Goal: Task Accomplishment & Management: Manage account settings

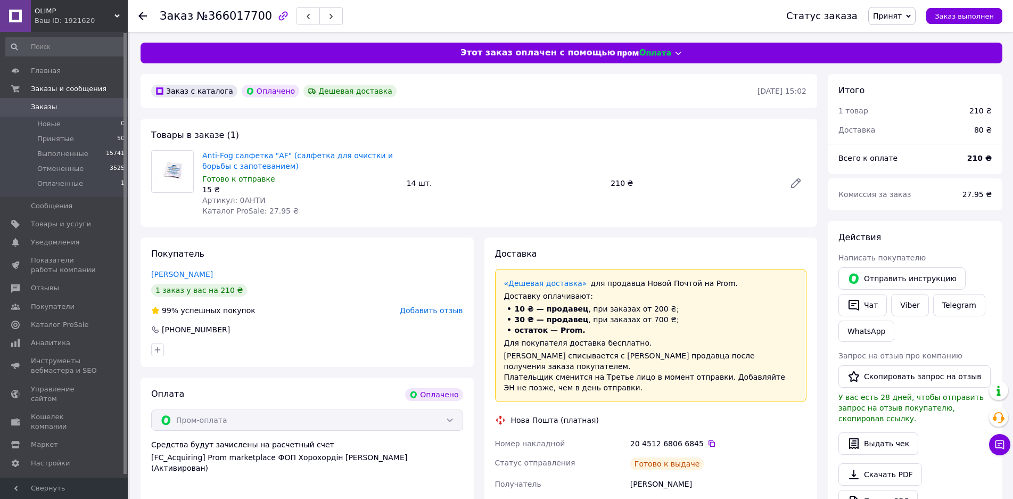
scroll to position [213, 0]
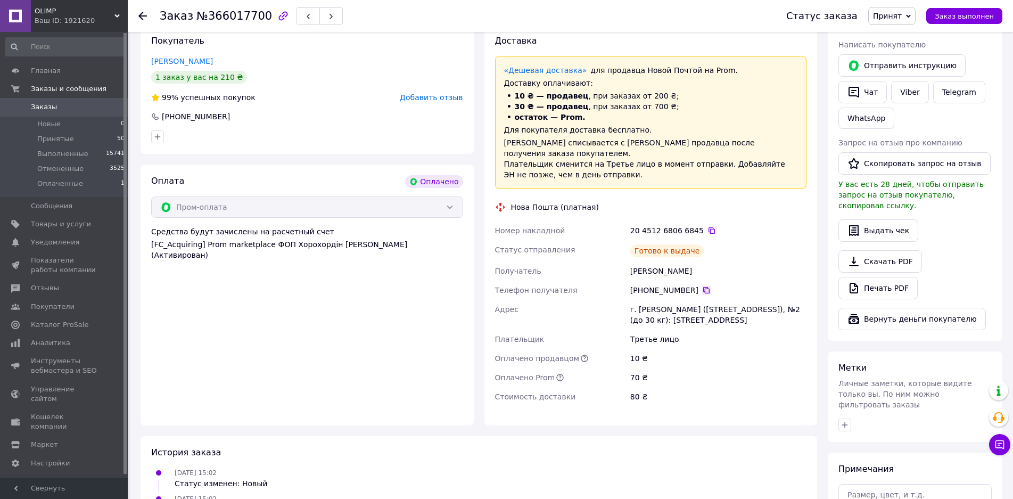
click at [702, 286] on icon at bounding box center [706, 290] width 9 height 9
drag, startPoint x: 631, startPoint y: 299, endPoint x: 720, endPoint y: 300, distance: 88.9
click at [720, 300] on div "г. Лозовая ([STREET_ADDRESS][PERSON_NAME]), №2 (до 30 кг): [STREET_ADDRESS]" at bounding box center [718, 315] width 180 height 30
click at [720, 302] on div "г. Лозовая (Харьковская обл., Лозовский р-н.), №2 (до 30 кг): ул. 1-й микрорайо…" at bounding box center [718, 315] width 180 height 30
drag, startPoint x: 636, startPoint y: 298, endPoint x: 759, endPoint y: 311, distance: 123.1
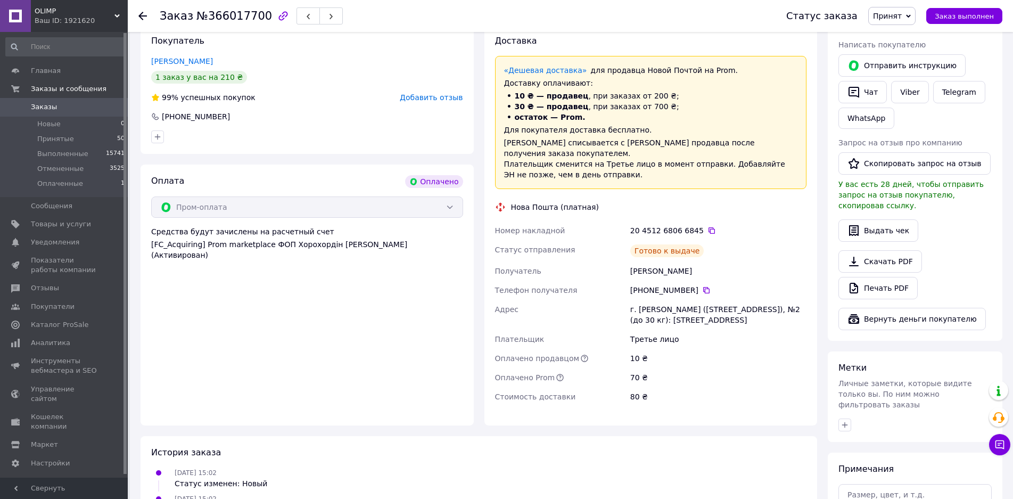
click at [759, 311] on div "Номер накладной 20 4512 6806 6845   Статус отправления Готово к выдаче Получате…" at bounding box center [651, 313] width 316 height 185
copy div "Адрес г. Лозовая (Харьковская обл., Лозовский р-н.), №2 (до 30 кг): ул. 1-й мик…"
click at [707, 226] on icon at bounding box center [711, 230] width 9 height 9
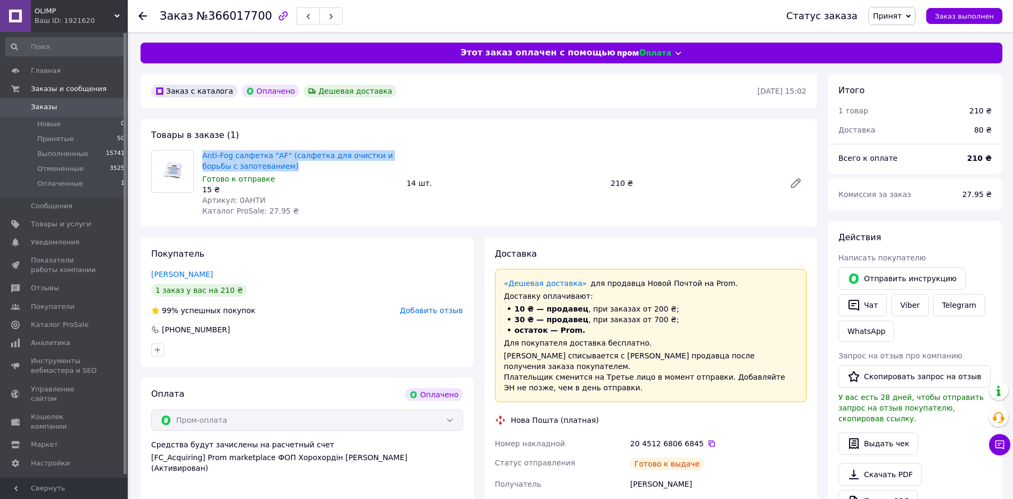
drag, startPoint x: 200, startPoint y: 154, endPoint x: 300, endPoint y: 164, distance: 100.0
click at [300, 164] on div "Anti-Fog салфетка "AF" (салфетка для очистки и борьбы с запотеванием) Готово к …" at bounding box center [300, 183] width 204 height 70
copy link "Anti-Fog салфетка "AF" (салфетка для очистки и борьбы с запотеванием)"
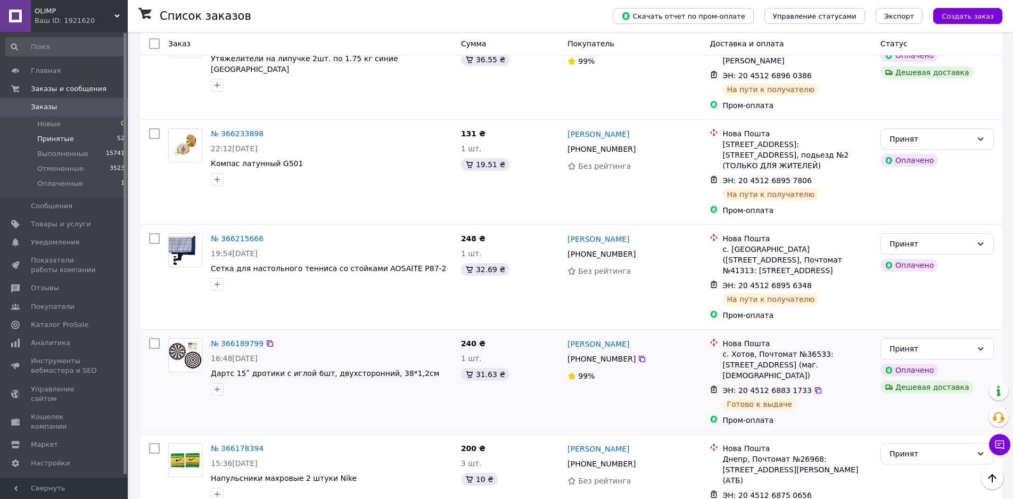
scroll to position [585, 0]
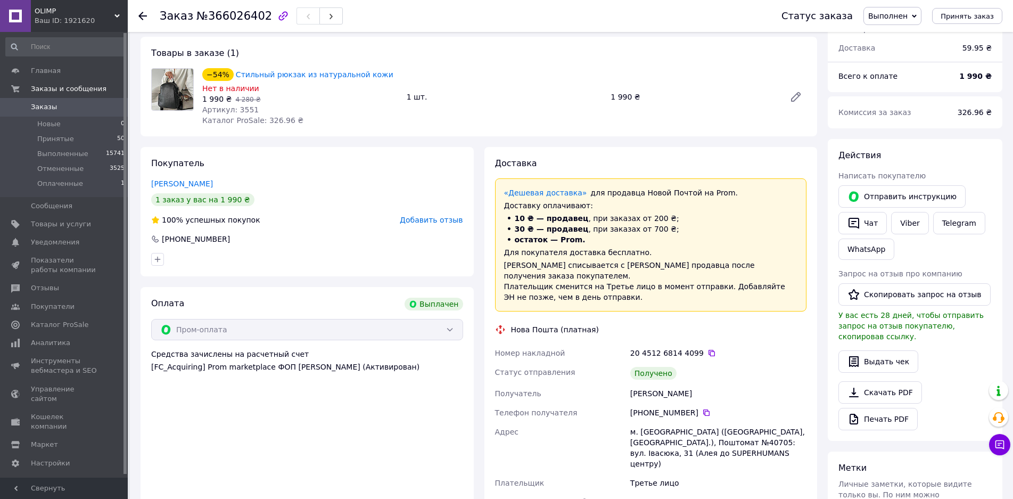
scroll to position [106, 0]
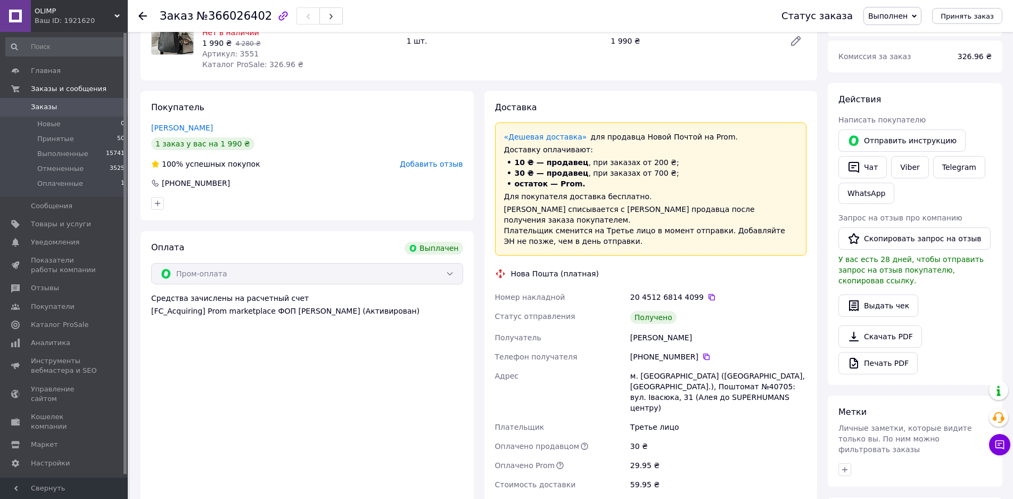
drag, startPoint x: 625, startPoint y: 326, endPoint x: 712, endPoint y: 326, distance: 87.3
click at [712, 326] on div "Номер накладной 20 4512 6814 4099   Статус отправления Получено Получатель Ліві…" at bounding box center [651, 390] width 316 height 206
click at [702, 352] on icon at bounding box center [706, 356] width 9 height 9
drag, startPoint x: 666, startPoint y: 372, endPoint x: 731, endPoint y: 394, distance: 69.0
click at [731, 394] on div "Номер накладной 20 4512 6814 4099   Статус отправления Получено Получатель Ліві…" at bounding box center [651, 390] width 316 height 206
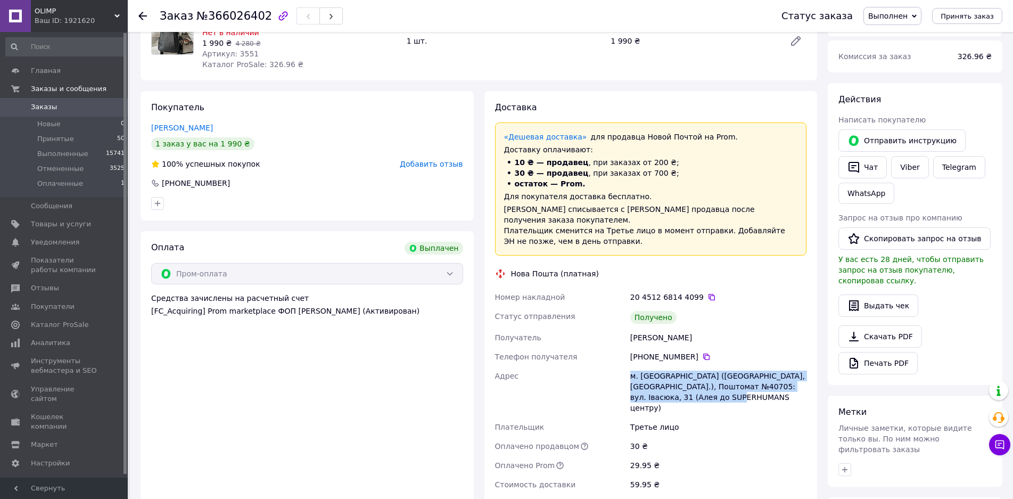
copy div "Адрес м. Винники (Львівська обл., Львівський р-н.), Поштомат №40705: вул. Івасю…"
click at [707, 293] on icon at bounding box center [711, 297] width 9 height 9
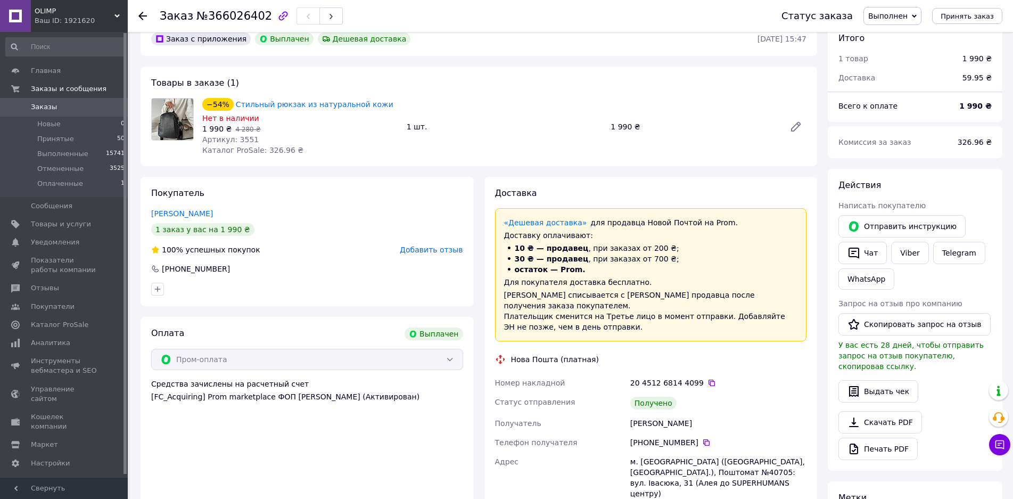
scroll to position [0, 0]
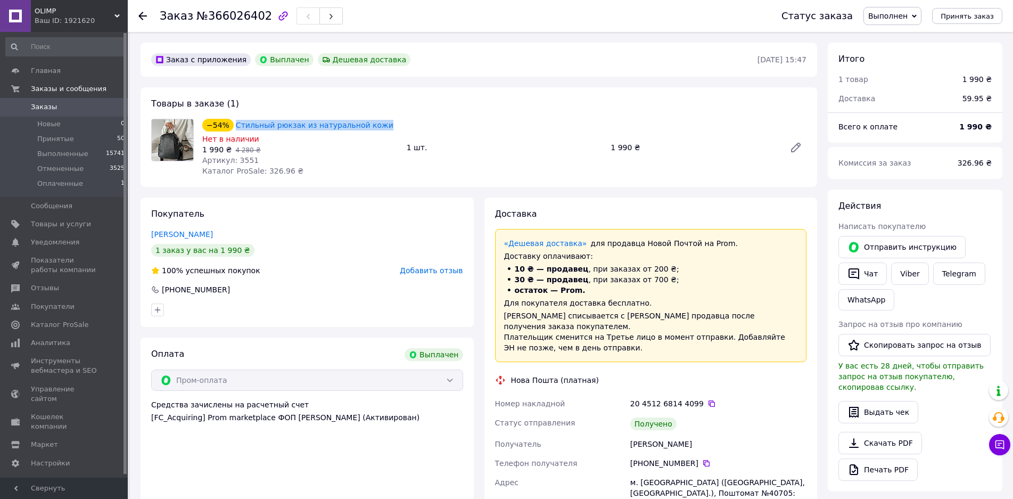
drag, startPoint x: 232, startPoint y: 117, endPoint x: 370, endPoint y: 118, distance: 137.8
click at [373, 118] on div "−54% Стильный рюкзак из натуральной кожи" at bounding box center [300, 125] width 198 height 15
copy link "Стильный рюкзак из натуральной кожи"
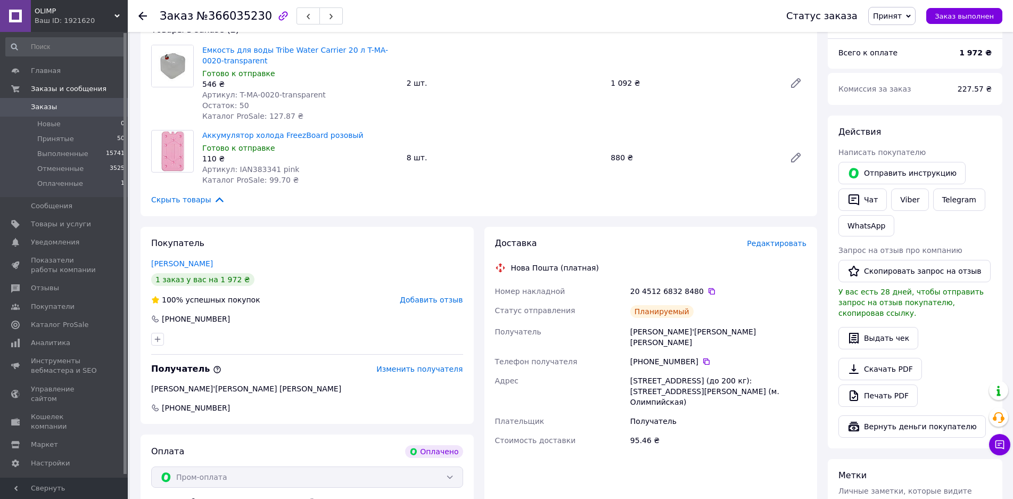
scroll to position [106, 0]
drag, startPoint x: 630, startPoint y: 330, endPoint x: 685, endPoint y: 336, distance: 55.1
click at [716, 334] on div "Прокоп'єва Ольга" at bounding box center [718, 336] width 180 height 30
click at [702, 356] on icon at bounding box center [706, 360] width 9 height 9
drag, startPoint x: 628, startPoint y: 368, endPoint x: 742, endPoint y: 382, distance: 115.2
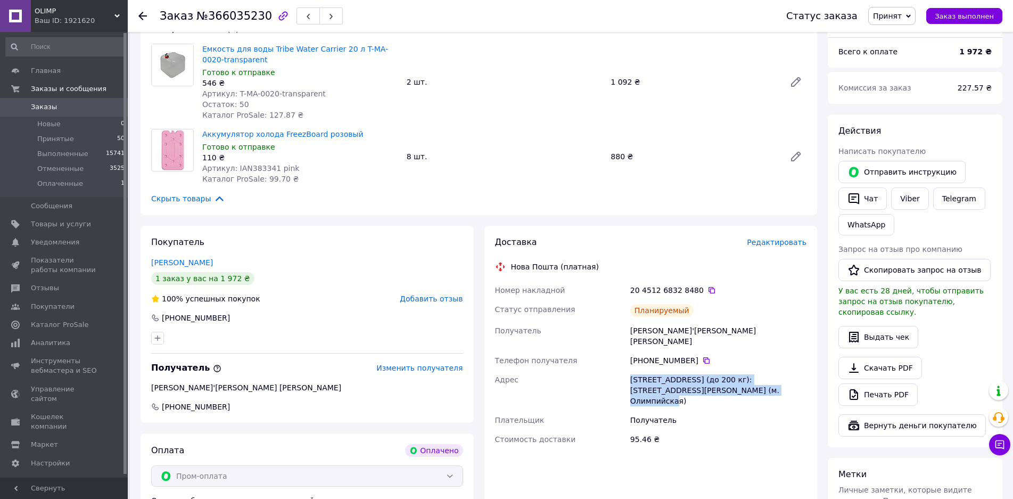
click at [742, 382] on div "г. Киев (Киевская обл.), №5 (до 200 кг): ул. Федорова, 32 (м. Олимпийская)" at bounding box center [718, 390] width 180 height 40
copy div "г. Киев (Киевская обл.), №5 (до 200 кг): ул. Федорова, 32 (м. Олимпийская)"
click at [708, 291] on icon at bounding box center [711, 290] width 6 height 6
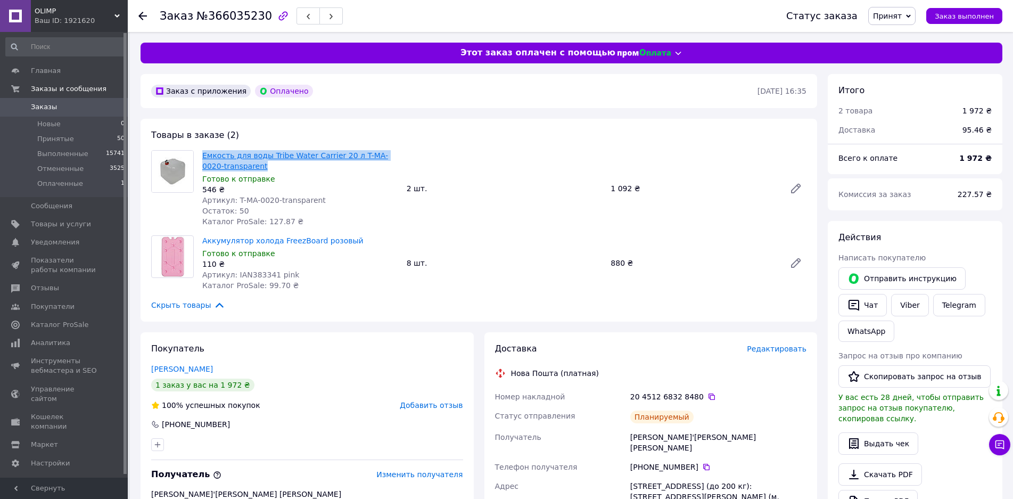
drag, startPoint x: 211, startPoint y: 152, endPoint x: 272, endPoint y: 155, distance: 61.8
click at [254, 164] on div "Емкость для воды Tribe Water Carrier 20 л T-MA-0020-transparent Готово к отправ…" at bounding box center [300, 188] width 204 height 81
copy link "Емкость для воды Tribe Water Carrier 20 л T-MA-0020-transparent"
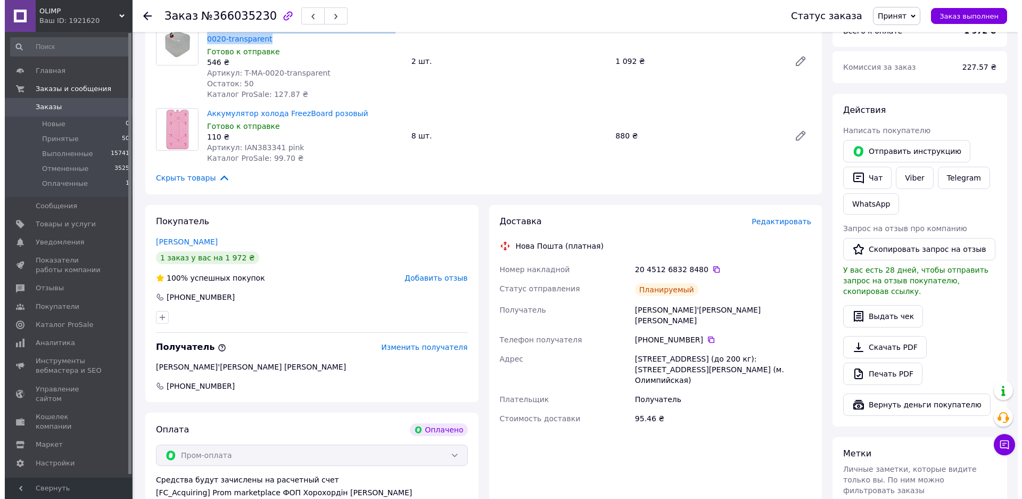
scroll to position [213, 0]
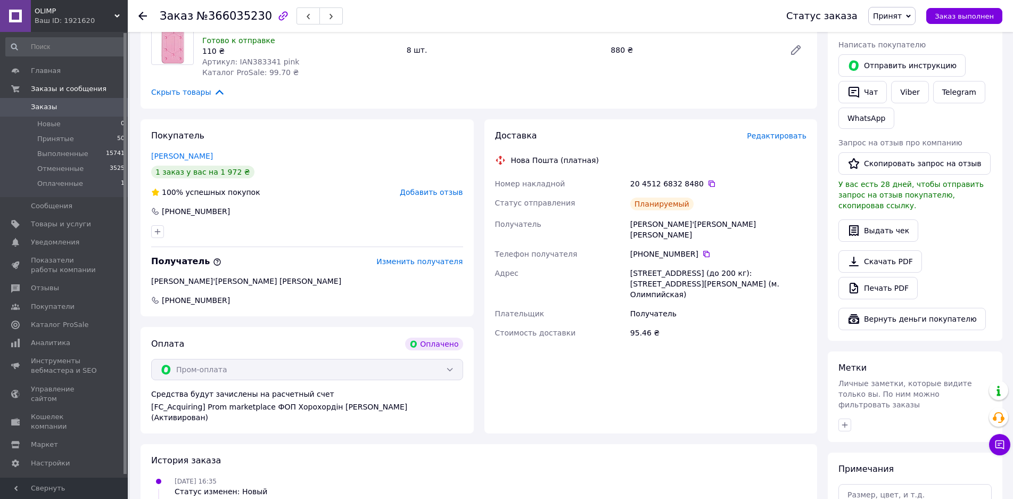
click at [772, 137] on span "Редактировать" at bounding box center [777, 135] width 60 height 9
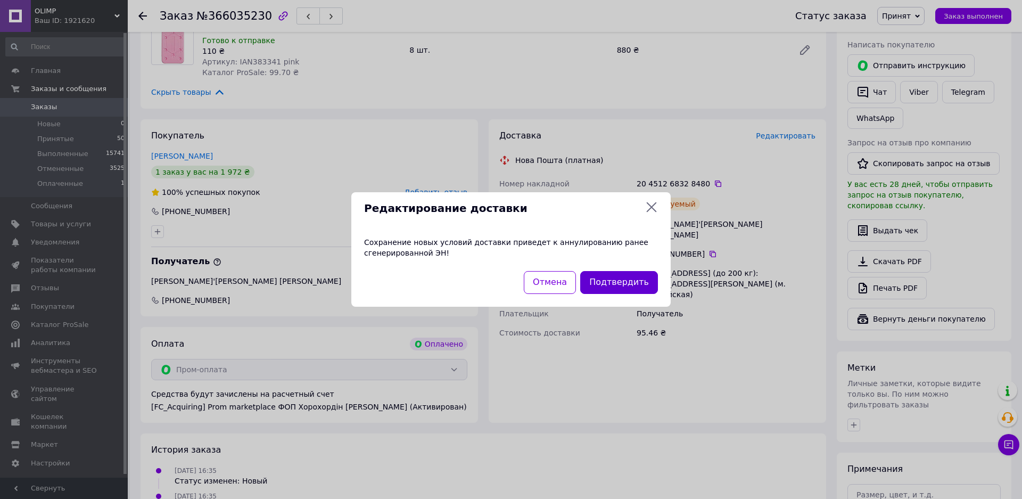
click at [618, 283] on button "Подтвердить" at bounding box center [619, 282] width 78 height 23
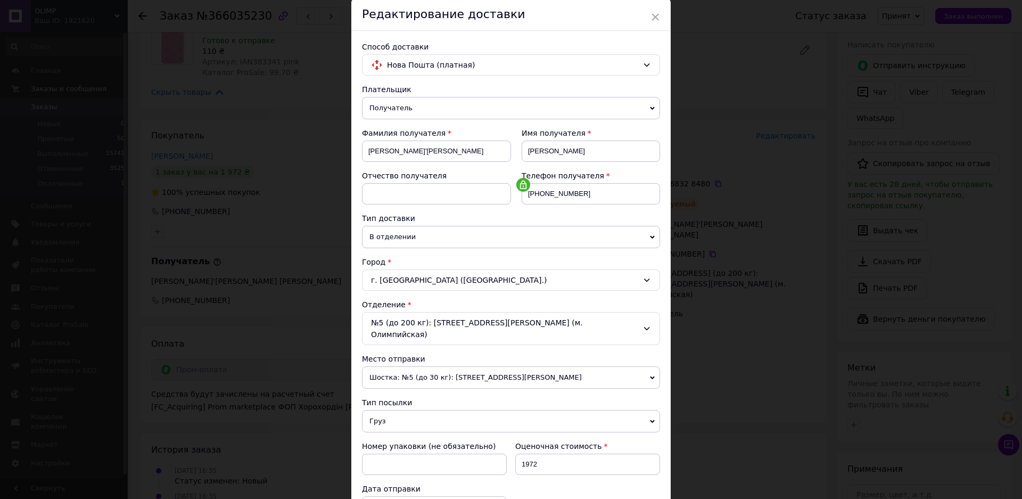
scroll to position [8, 0]
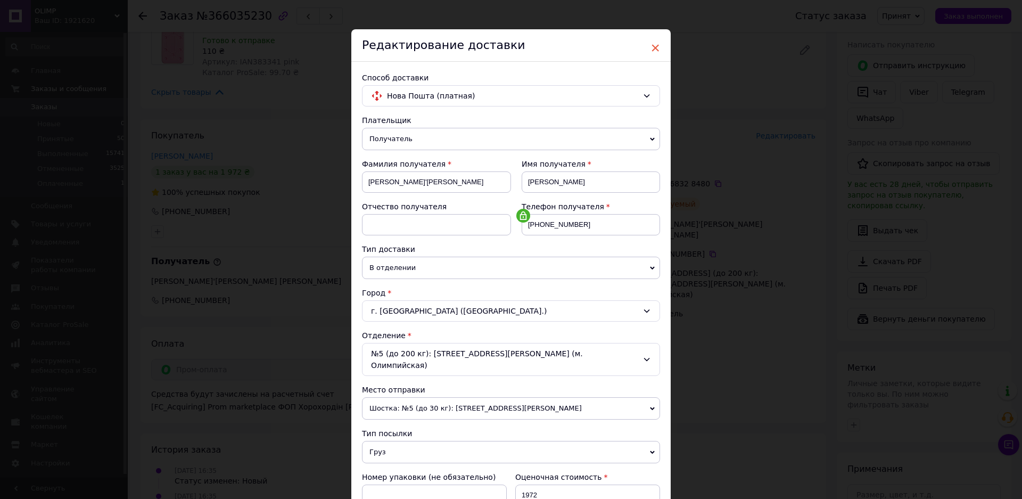
click at [654, 51] on span "×" at bounding box center [655, 48] width 10 height 18
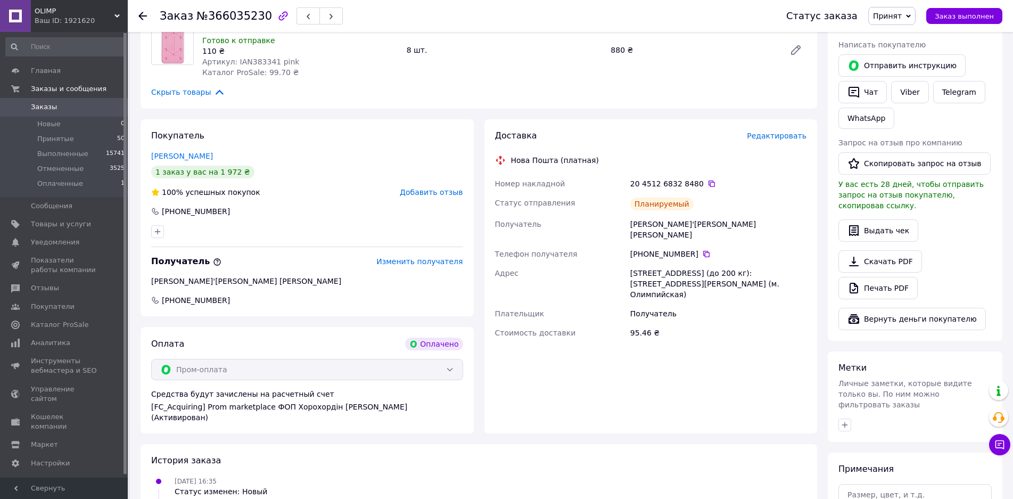
click at [780, 138] on span "Редактировать" at bounding box center [777, 135] width 60 height 9
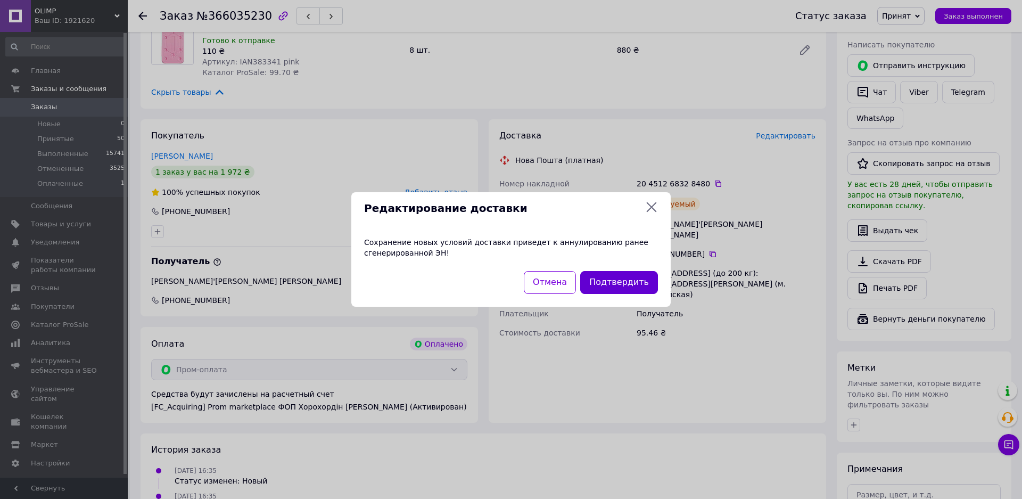
click at [612, 280] on button "Подтвердить" at bounding box center [619, 282] width 78 height 23
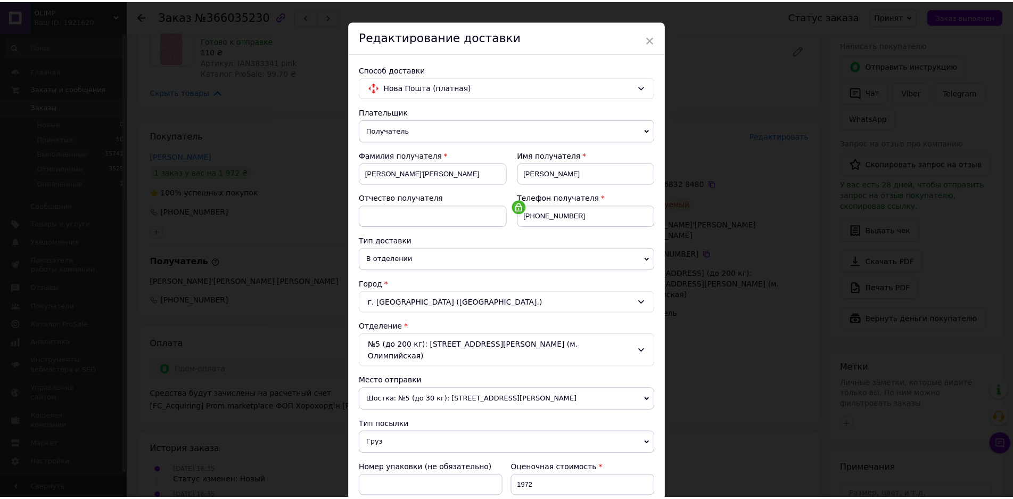
scroll to position [0, 0]
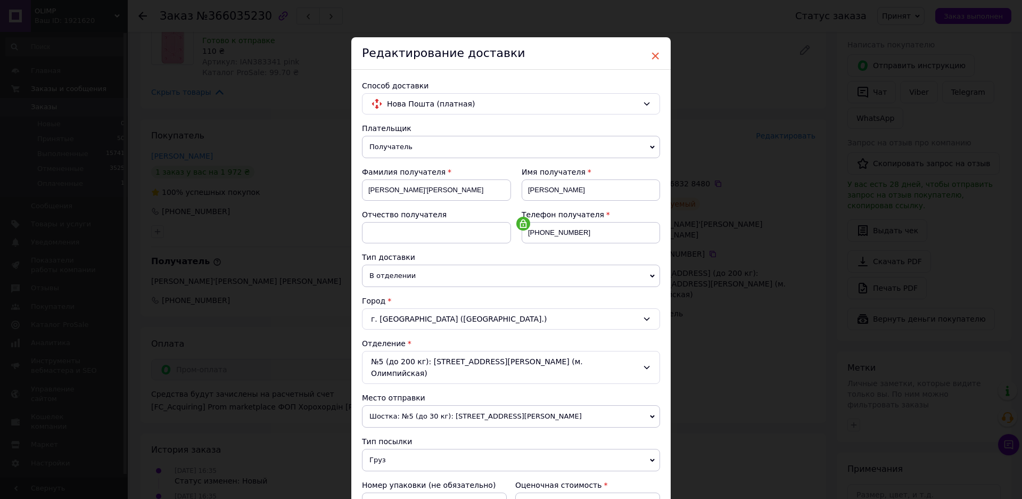
click at [651, 56] on span "×" at bounding box center [655, 56] width 10 height 18
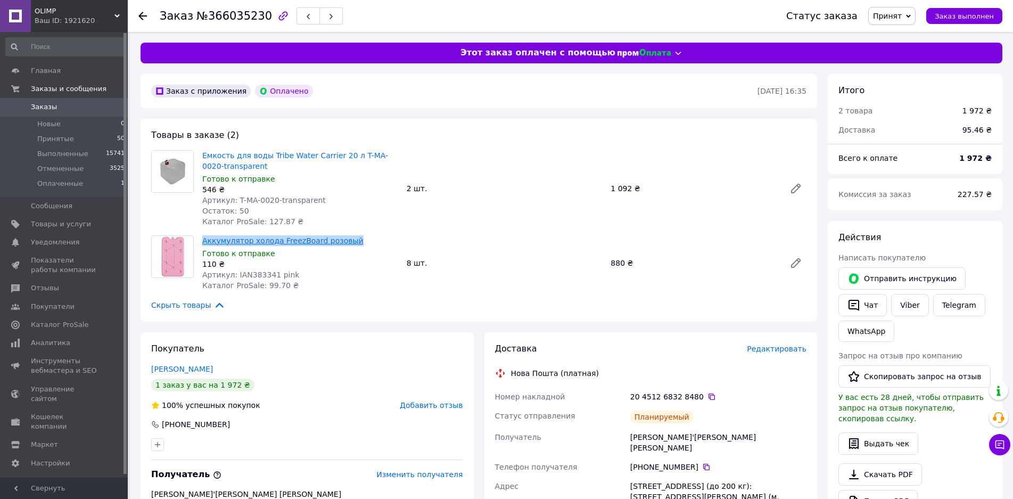
drag, startPoint x: 198, startPoint y: 236, endPoint x: 335, endPoint y: 244, distance: 136.5
click at [377, 239] on div "Аккумулятор холода FreezBoard розовый Готово к отправке 110 ₴ Артикул: IAN38334…" at bounding box center [300, 263] width 204 height 60
copy link "Аккумулятор холода FreezBoard розовый"
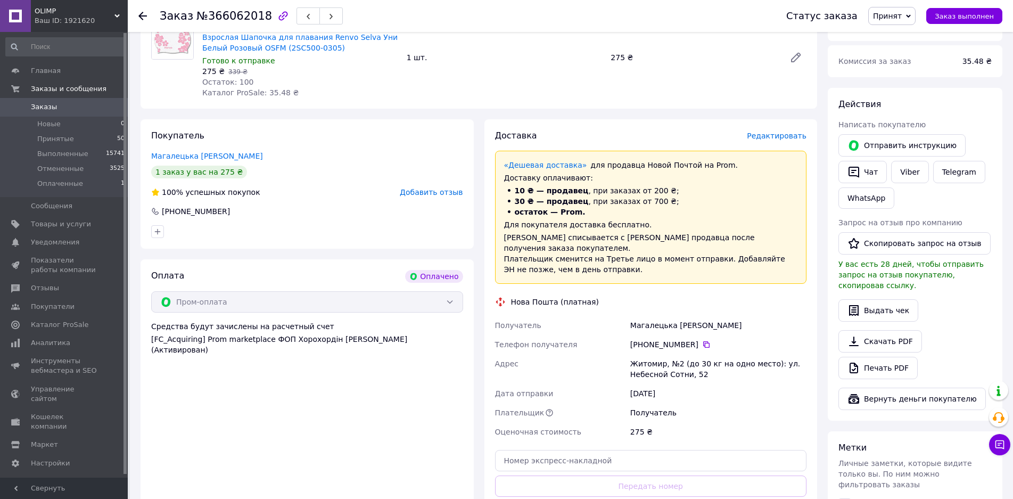
scroll to position [160, 0]
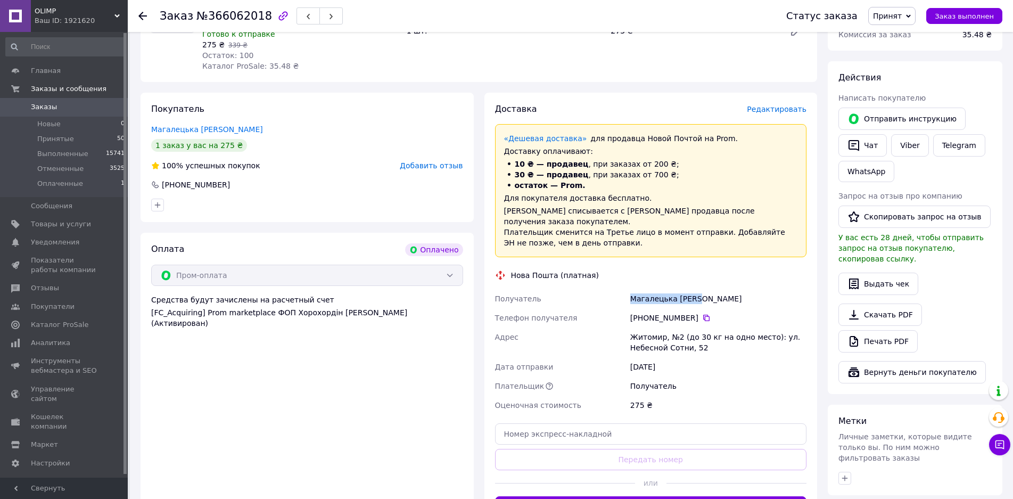
drag, startPoint x: 631, startPoint y: 288, endPoint x: 739, endPoint y: 285, distance: 108.6
click at [739, 289] on div "Магалецька [PERSON_NAME]" at bounding box center [718, 298] width 180 height 19
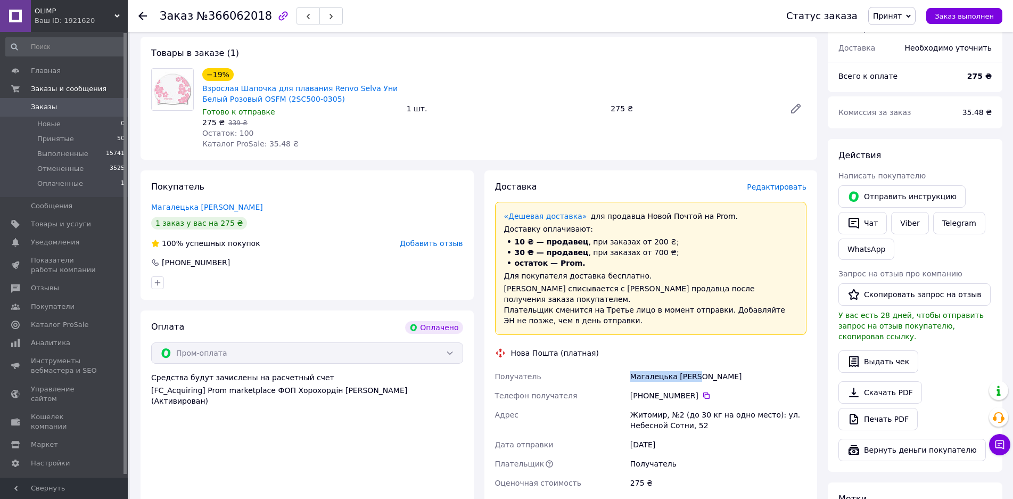
scroll to position [0, 0]
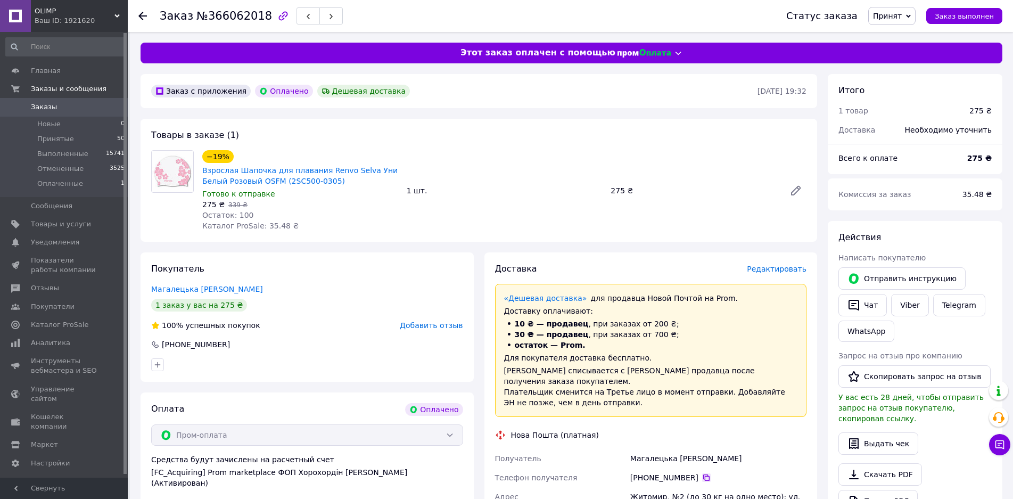
click at [702, 473] on icon at bounding box center [706, 477] width 9 height 9
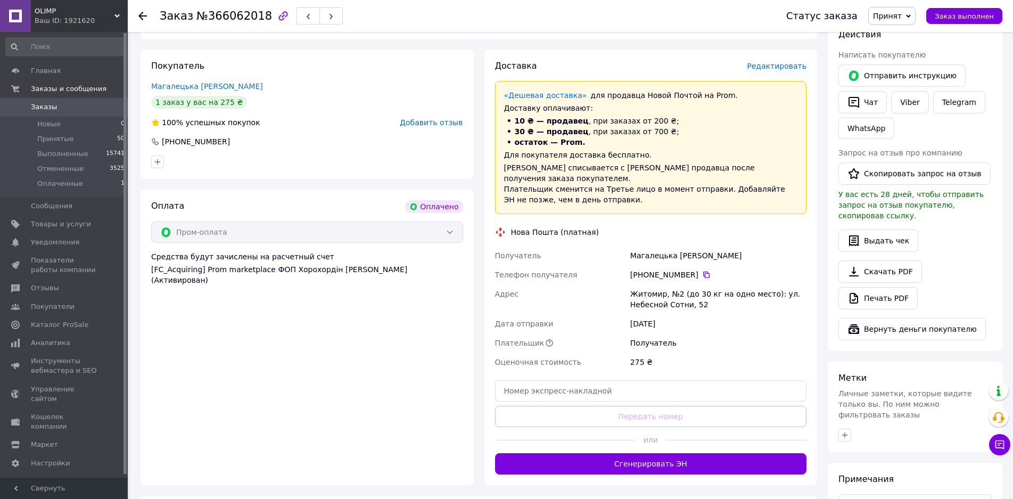
scroll to position [266, 0]
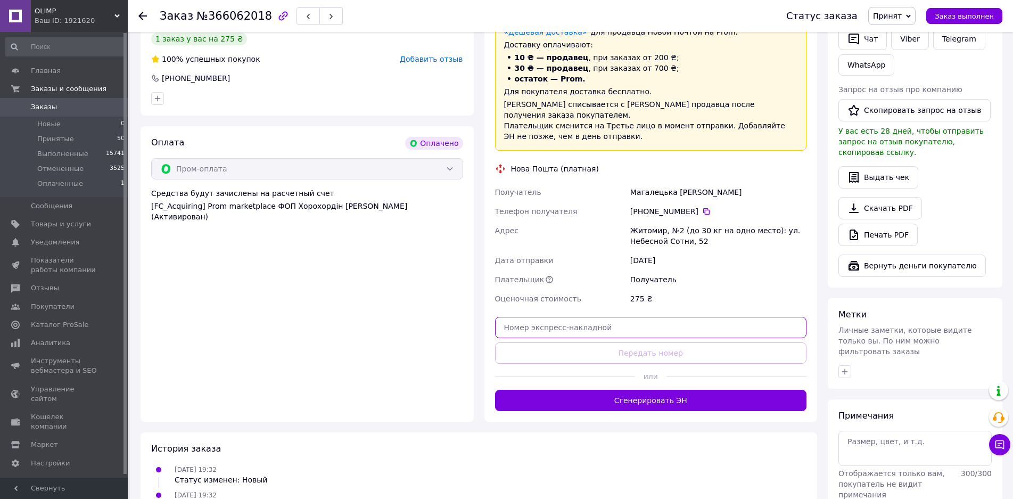
paste input "20451268334812"
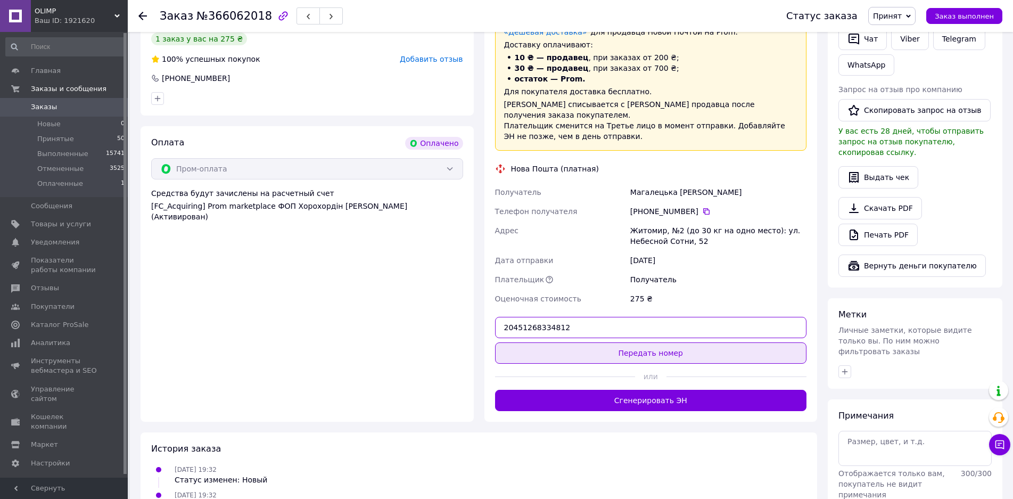
type input "20451268334812"
click at [629, 346] on button "Передать номер" at bounding box center [651, 352] width 312 height 21
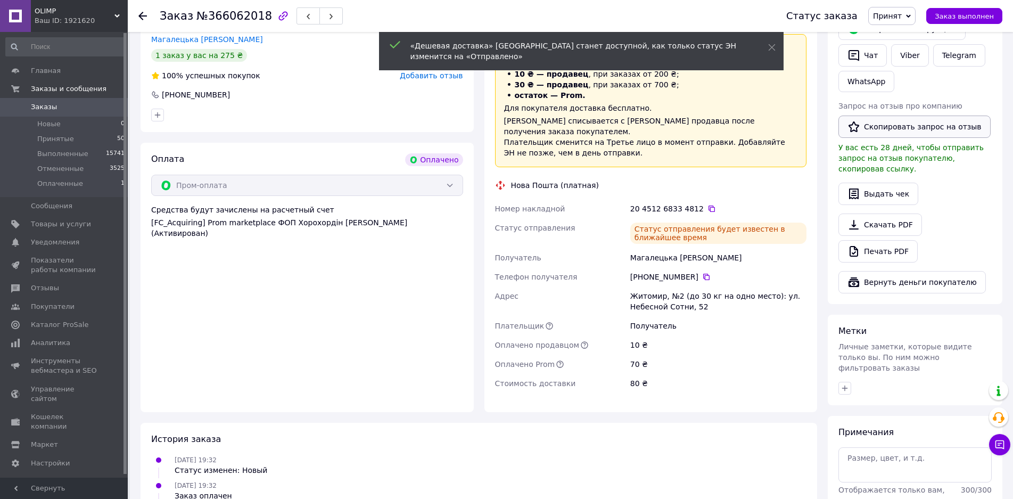
scroll to position [106, 0]
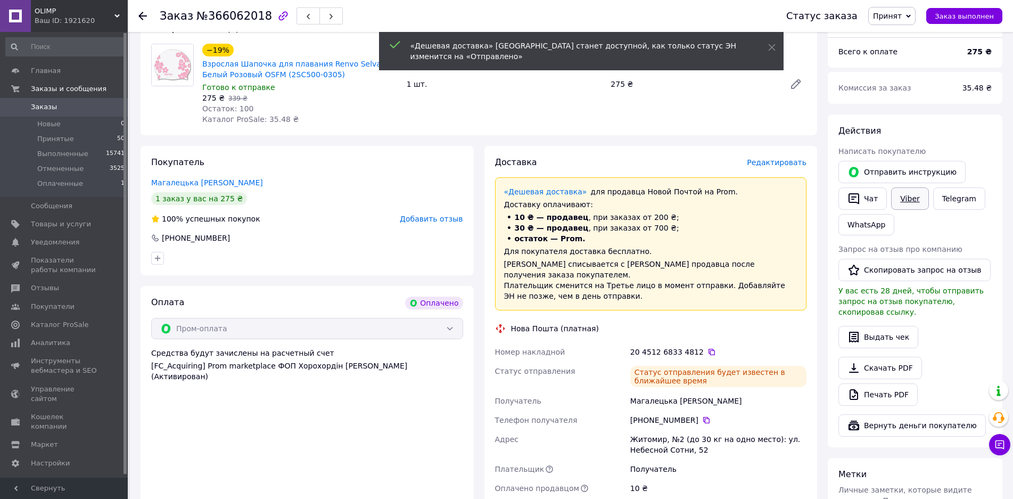
click at [909, 200] on link "Viber" at bounding box center [909, 198] width 37 height 22
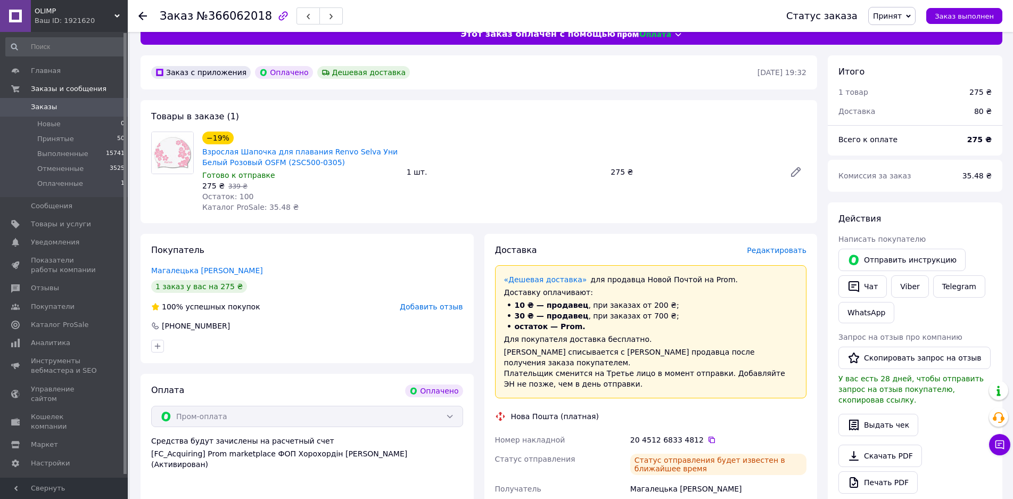
scroll to position [0, 0]
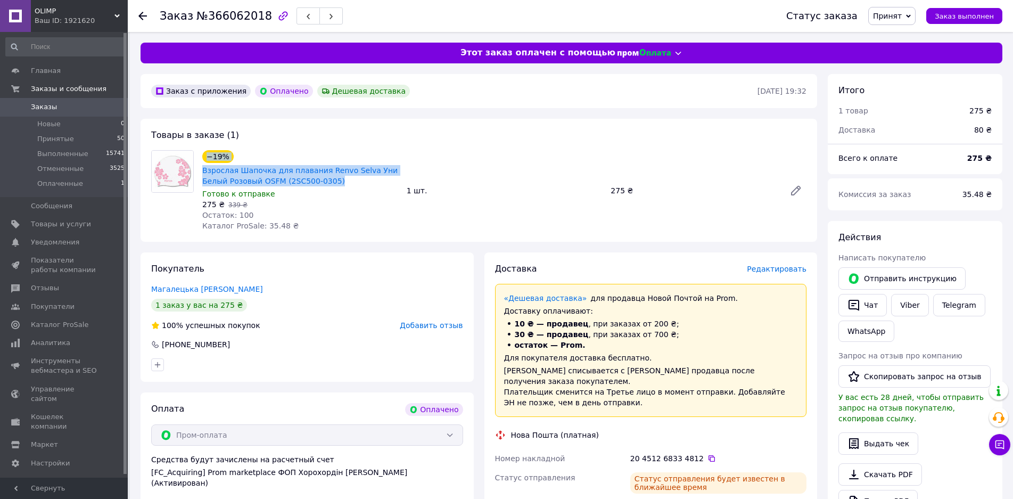
drag, startPoint x: 196, startPoint y: 167, endPoint x: 318, endPoint y: 180, distance: 122.5
click at [317, 181] on div "−19% Взрослая Шапочка для плавания Renvo Selva Уни Белый Розовый OSFM (2SC500-0…" at bounding box center [479, 190] width 664 height 81
click at [318, 178] on span "Взрослая Шапочка для плавания Renvo Selva Уни Белый Розовый OSFM (2SC500-0305)" at bounding box center [300, 175] width 196 height 21
drag, startPoint x: 308, startPoint y: 181, endPoint x: 200, endPoint y: 172, distance: 107.9
click at [200, 172] on div "−19% Взрослая Шапочка для плавания Renvo Selva Уни Белый Розовый OSFM (2SC500-0…" at bounding box center [300, 190] width 204 height 85
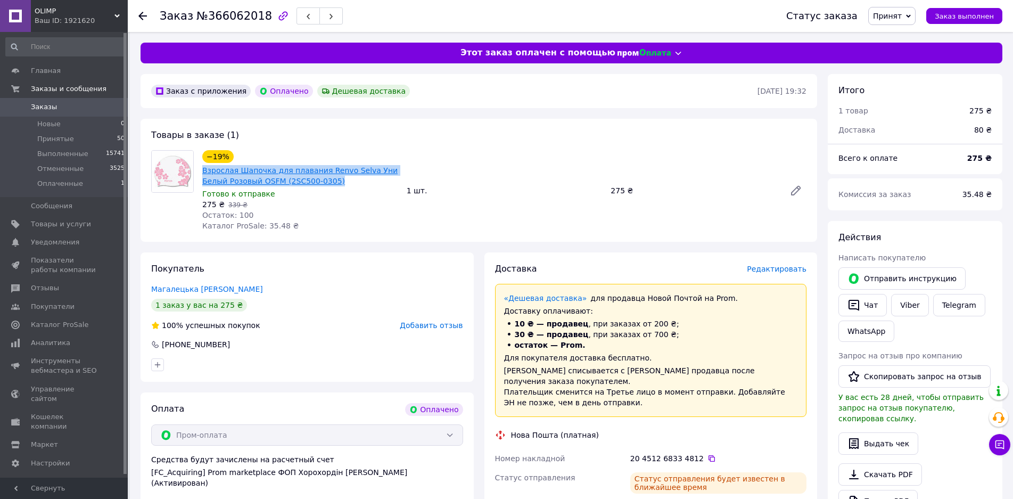
copy link "Взрослая Шапочка для плавания Renvo Selva Уни Белый Розовый OSFM (2SC500-0305)"
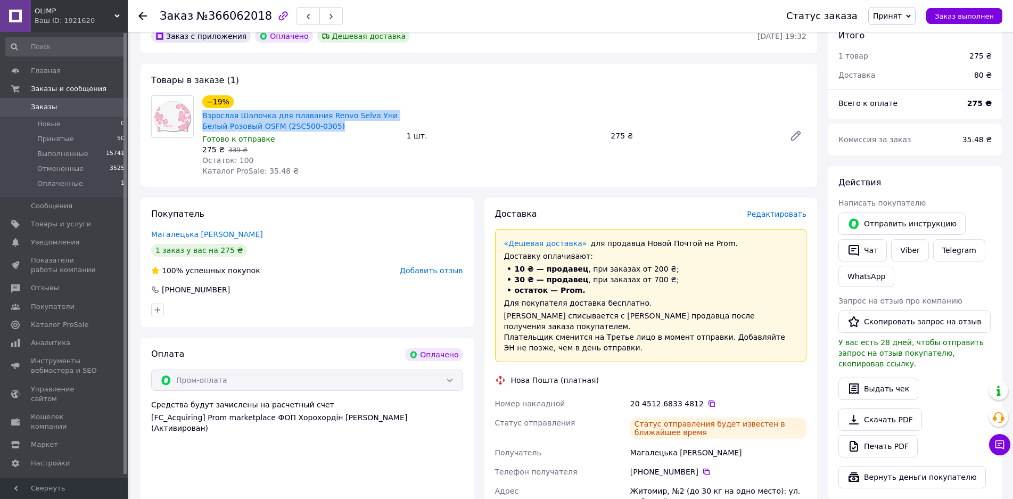
scroll to position [160, 0]
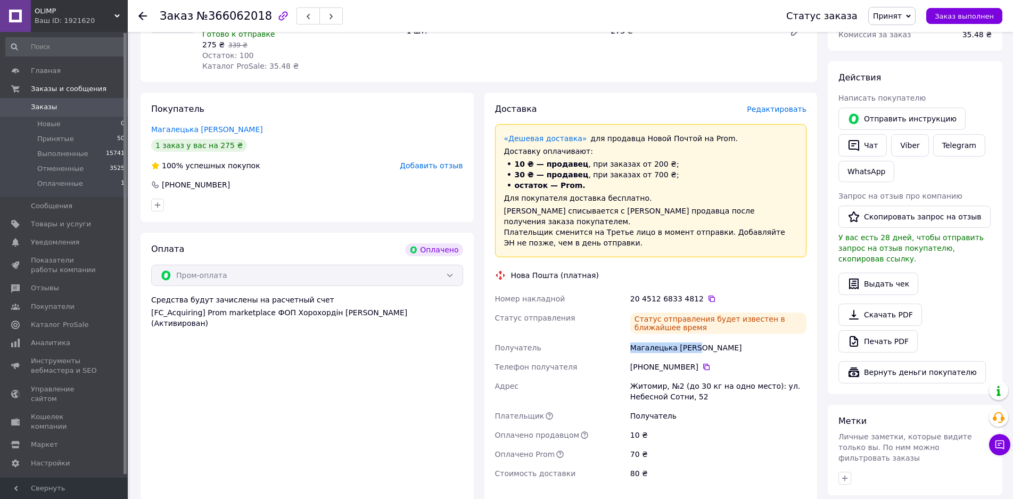
drag, startPoint x: 681, startPoint y: 339, endPoint x: 714, endPoint y: 339, distance: 33.0
click at [714, 339] on div "Номер накладной 20 4512 6833 4812   Статус отправления Статус отправления будет…" at bounding box center [651, 386] width 316 height 194
copy div "Получатель Магалецька Ольга"
click at [703, 363] on icon at bounding box center [706, 366] width 6 height 6
drag, startPoint x: 630, startPoint y: 373, endPoint x: 722, endPoint y: 388, distance: 93.3
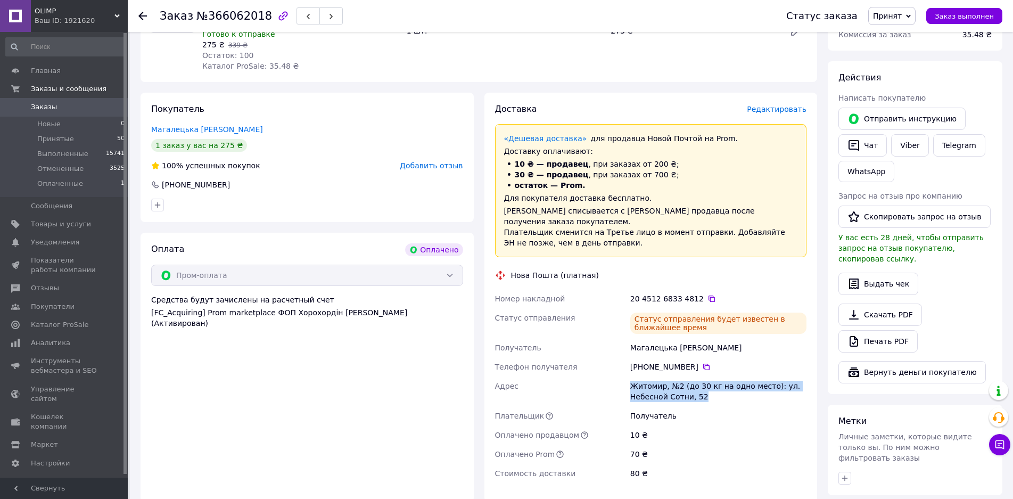
click at [722, 388] on div "Житомир, №2 (до 30 кг на одно место): ул. Небесной Сотни, 52" at bounding box center [718, 391] width 180 height 30
copy div "Житомир, №2 (до 30 кг на одно место): ул. Небесной Сотни, 52"
click at [707, 294] on icon at bounding box center [711, 298] width 9 height 9
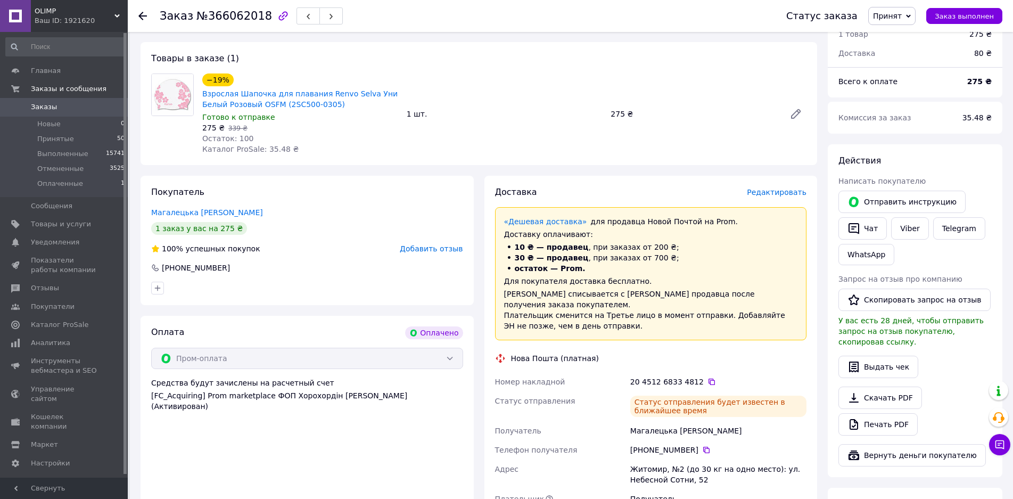
scroll to position [0, 0]
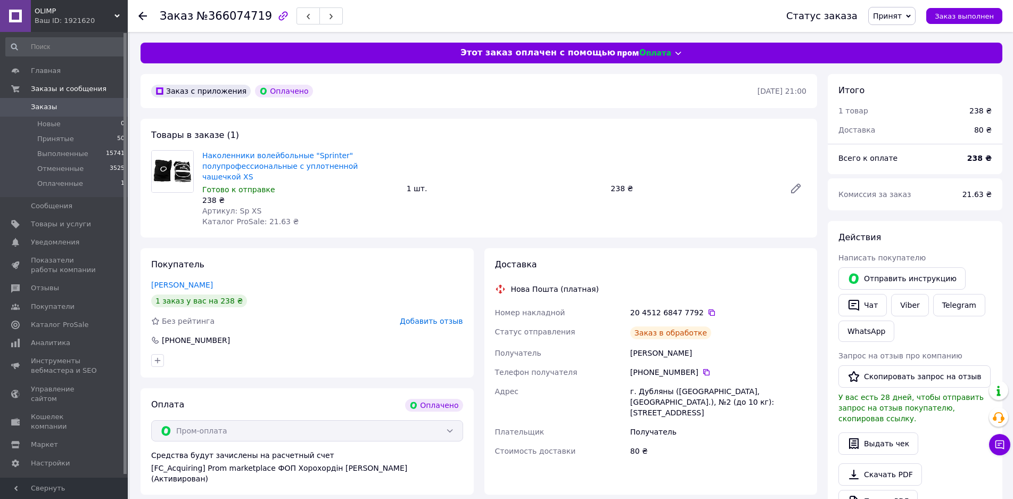
scroll to position [160, 0]
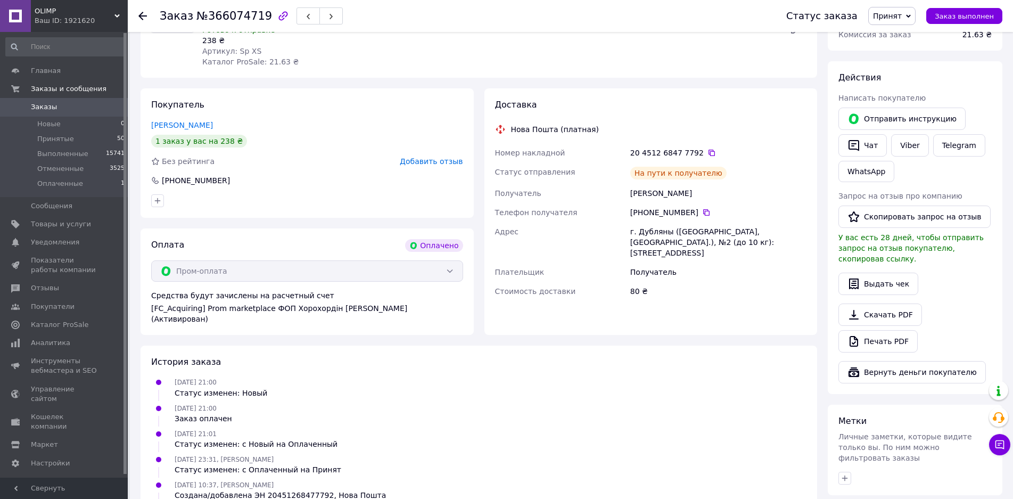
drag, startPoint x: 631, startPoint y: 184, endPoint x: 736, endPoint y: 183, distance: 104.8
click at [736, 184] on div "[PERSON_NAME]" at bounding box center [718, 193] width 180 height 19
drag, startPoint x: 635, startPoint y: 220, endPoint x: 743, endPoint y: 231, distance: 109.2
click at [750, 231] on div "г. Дубляны ([GEOGRAPHIC_DATA], [GEOGRAPHIC_DATA].), №2 (до 10 кг): [STREET_ADDR…" at bounding box center [718, 242] width 180 height 40
copy div "г. Дубляны ([GEOGRAPHIC_DATA], [GEOGRAPHIC_DATA].), №2 (до 10 кг): [STREET_ADDR…"
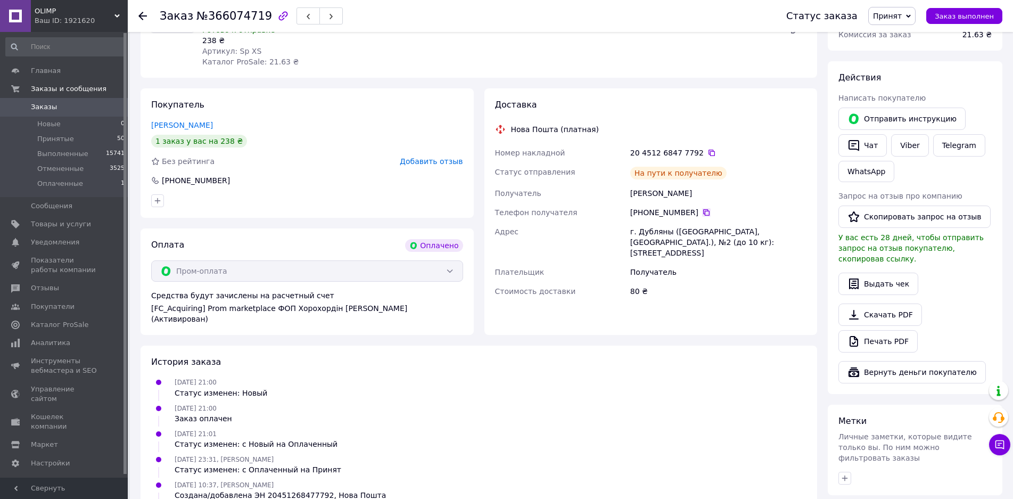
click at [703, 209] on icon at bounding box center [706, 212] width 6 height 6
click at [707, 148] on icon at bounding box center [711, 152] width 9 height 9
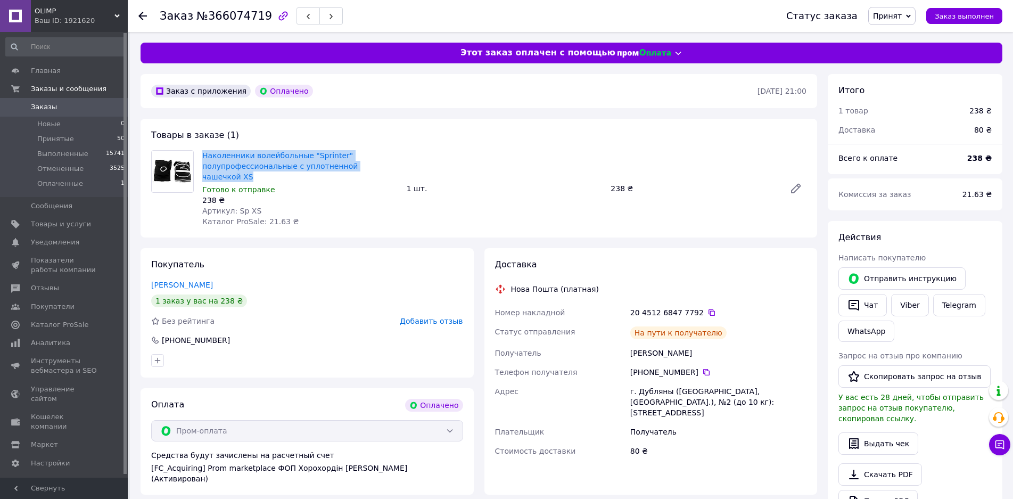
drag, startPoint x: 233, startPoint y: 153, endPoint x: 395, endPoint y: 165, distance: 163.3
click at [395, 165] on div "Наколенники волейбольные "Sprinter" полупрофессиональные с уплотненной чашечкой…" at bounding box center [300, 188] width 204 height 81
copy link "Наколенники волейбольные "Sprinter" полупрофессиональные с уплотненной чашечкой…"
click at [648, 343] on div "Терлецька Анастасія" at bounding box center [718, 352] width 180 height 19
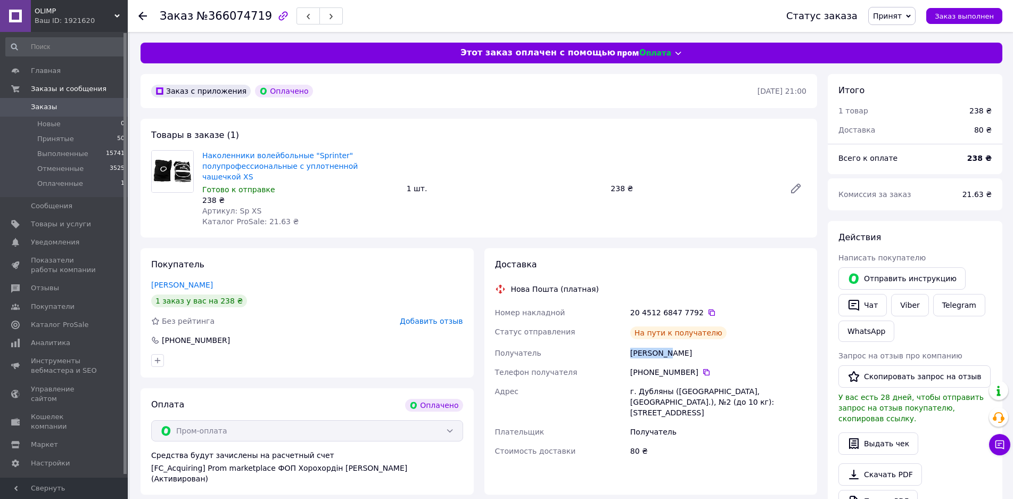
copy div "Терлецька"
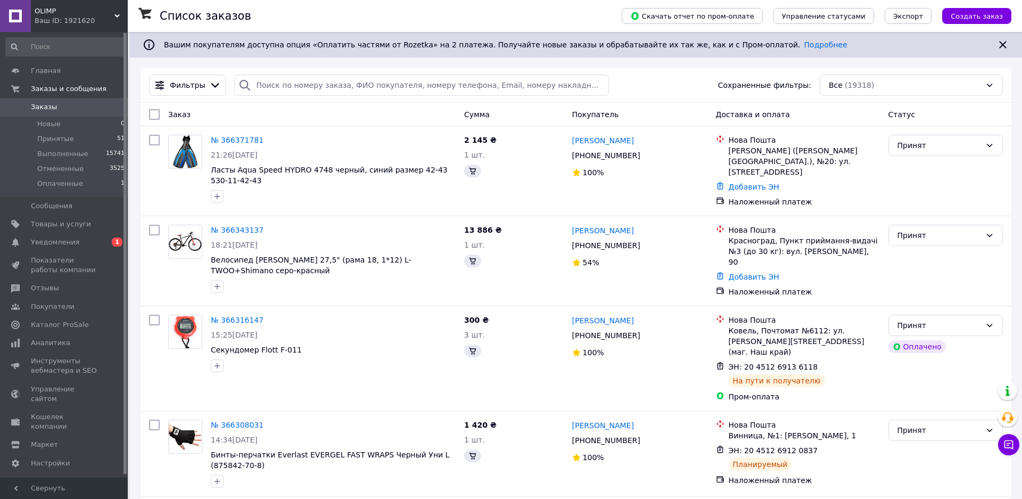
click at [238, 139] on link "№ 366371781" at bounding box center [237, 140] width 53 height 9
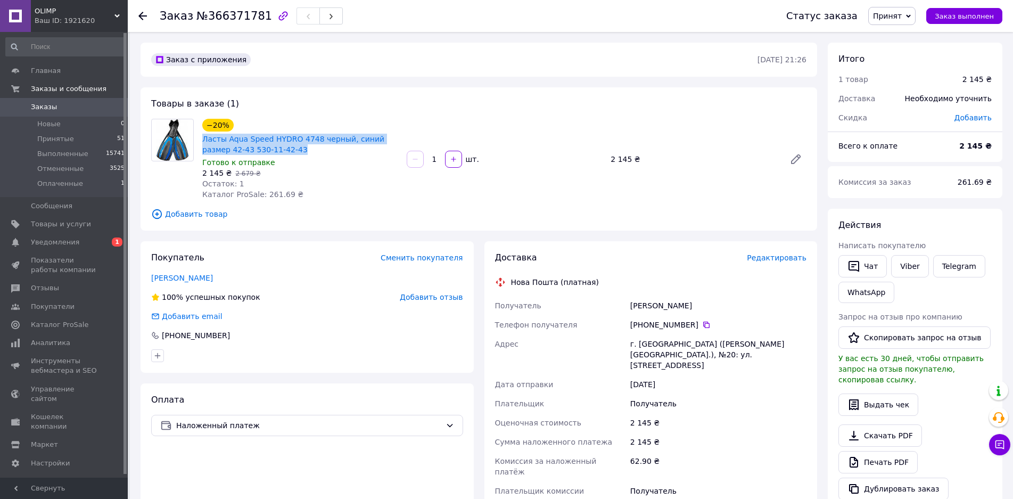
drag, startPoint x: 203, startPoint y: 137, endPoint x: 287, endPoint y: 152, distance: 85.4
click at [287, 152] on div "−20% Ласты Aqua Speed HYDRO 4748 черный, синий размер 42-43 530-11-42-43 Готово…" at bounding box center [300, 159] width 204 height 85
copy link "Ласты Aqua Speed HYDRO 4748 черный, синий размер 42-43 530-11-42-43"
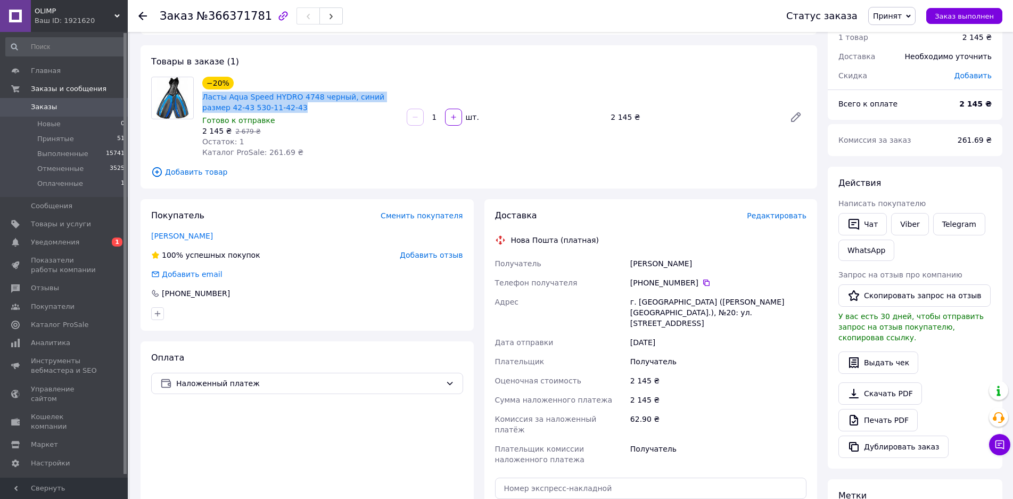
scroll to position [106, 0]
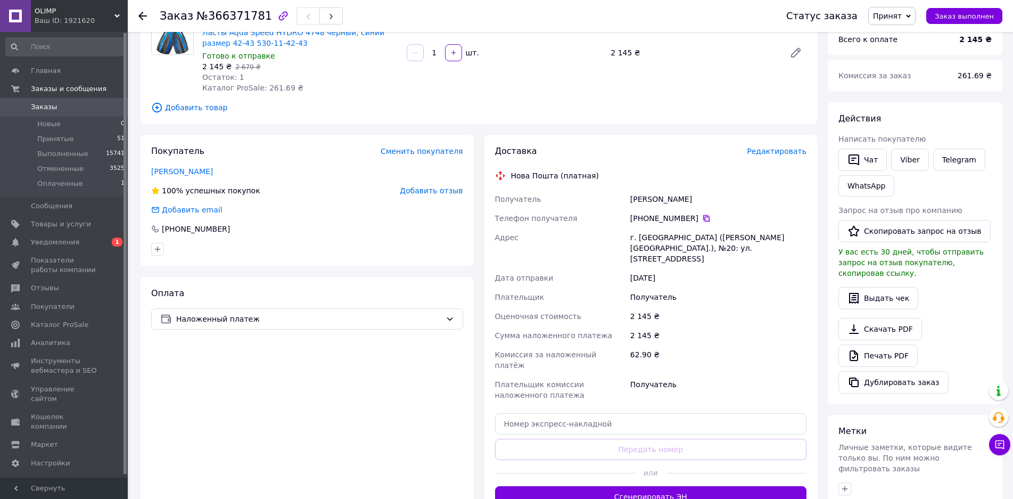
click at [703, 219] on icon at bounding box center [706, 218] width 6 height 6
click at [673, 201] on div "[PERSON_NAME]" at bounding box center [718, 198] width 180 height 19
click at [645, 198] on div "[PERSON_NAME]" at bounding box center [718, 198] width 180 height 19
copy div "[PERSON_NAME]"
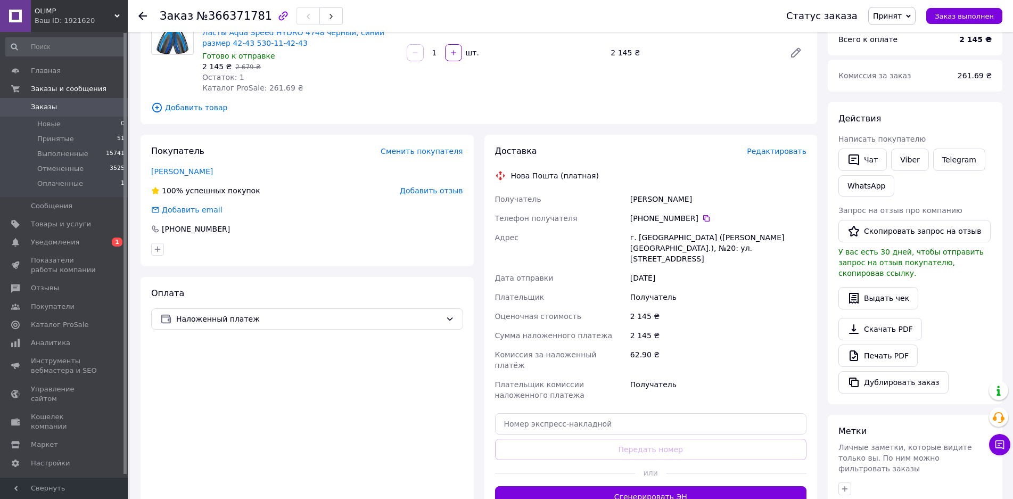
click at [664, 197] on div "[PERSON_NAME]" at bounding box center [718, 198] width 180 height 19
copy div "[PERSON_NAME]"
click at [650, 239] on div "г. [GEOGRAPHIC_DATA] ([PERSON_NAME][GEOGRAPHIC_DATA].), №20: ул. [STREET_ADDRES…" at bounding box center [718, 248] width 180 height 40
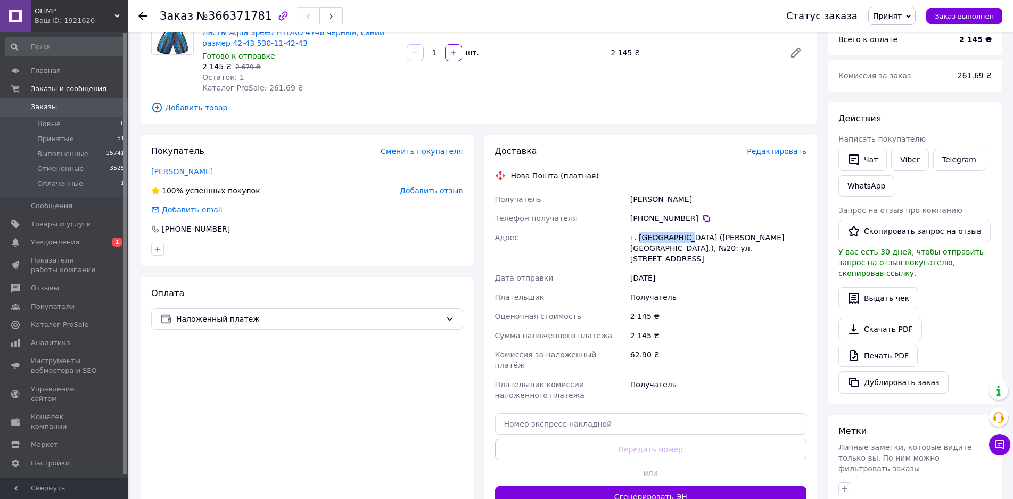
copy div "Хмельницкий"
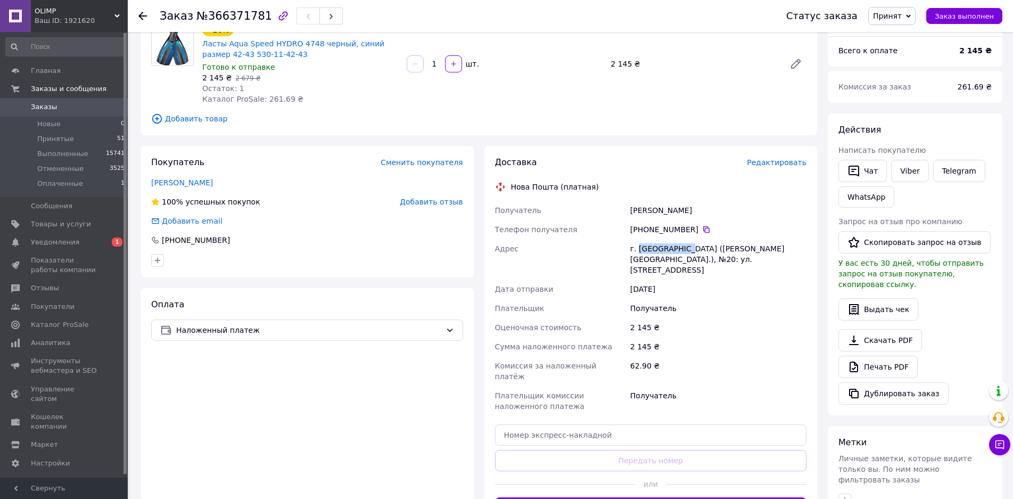
scroll to position [213, 0]
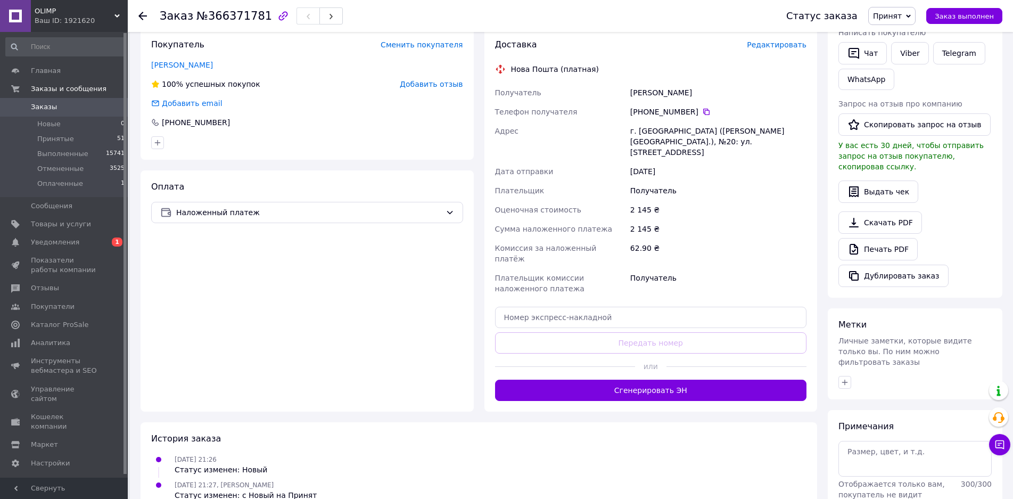
drag, startPoint x: 554, startPoint y: 297, endPoint x: 434, endPoint y: 181, distance: 167.5
click at [434, 181] on div "Оплата Наложенный платеж" at bounding box center [306, 290] width 333 height 241
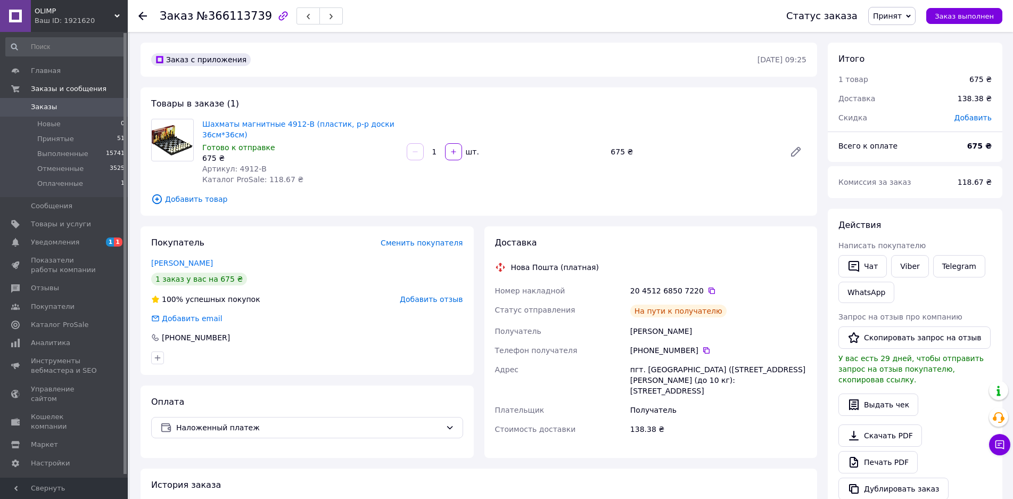
drag, startPoint x: 628, startPoint y: 328, endPoint x: 692, endPoint y: 330, distance: 63.9
click at [708, 329] on div "[PERSON_NAME]" at bounding box center [718, 330] width 180 height 19
click at [702, 347] on icon at bounding box center [706, 350] width 9 height 9
drag, startPoint x: 632, startPoint y: 368, endPoint x: 704, endPoint y: 393, distance: 76.6
click at [704, 393] on div "пгт. [GEOGRAPHIC_DATA] ([STREET_ADDRESS][PERSON_NAME] (до 10 кг): [STREET_ADDRE…" at bounding box center [718, 380] width 180 height 40
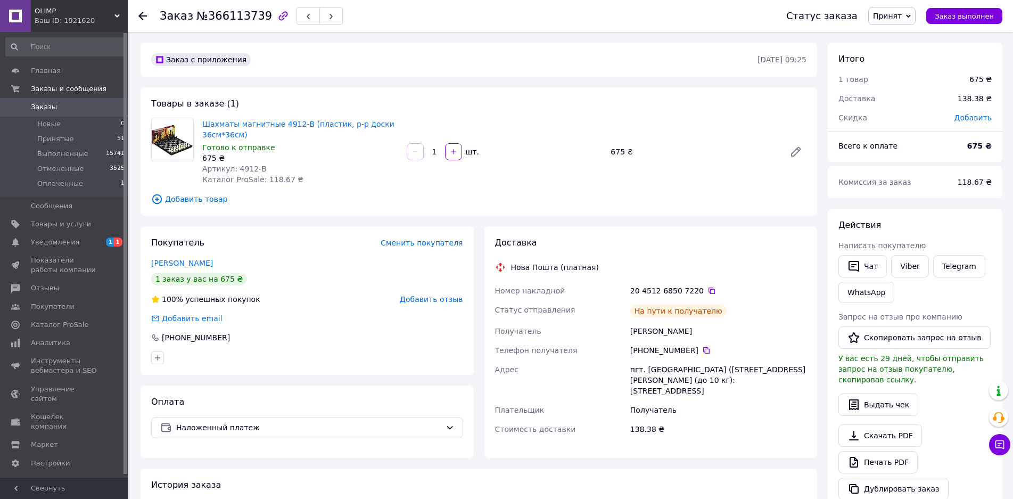
copy div "пгт. [GEOGRAPHIC_DATA] ([STREET_ADDRESS][PERSON_NAME] (до 10 кг): [STREET_ADDRE…"
click at [707, 288] on icon at bounding box center [711, 290] width 9 height 9
drag, startPoint x: 200, startPoint y: 118, endPoint x: 265, endPoint y: 127, distance: 65.5
click at [253, 138] on div "Шахматы магнитные 4912-В (пластик, р-р доски 36см*36см) Готово к отправке 675 ₴…" at bounding box center [300, 152] width 204 height 70
copy link "Шахматы магнитные 4912-В (пластик, р-р доски 36см*36см)"
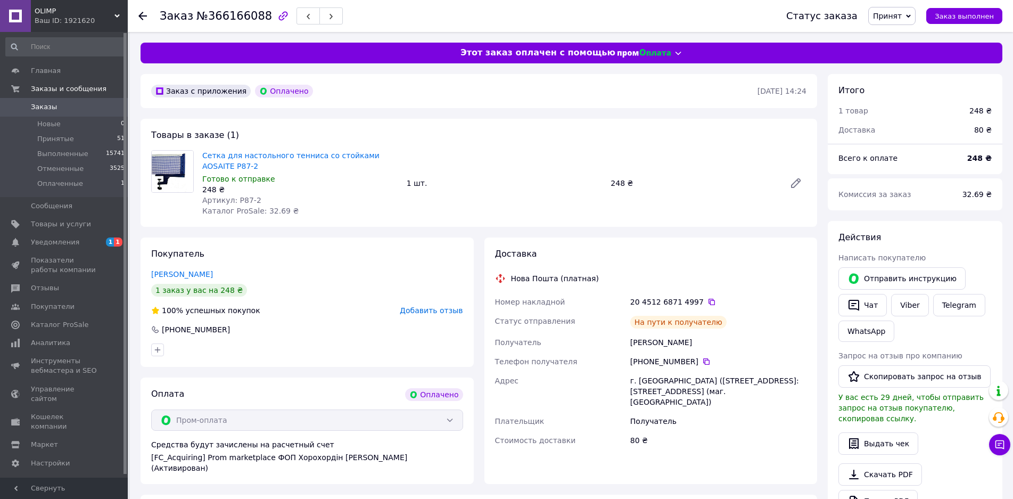
drag, startPoint x: 629, startPoint y: 342, endPoint x: 700, endPoint y: 343, distance: 70.8
click at [729, 341] on div "[PERSON_NAME]" at bounding box center [718, 342] width 180 height 19
click at [702, 359] on icon at bounding box center [706, 361] width 9 height 9
drag, startPoint x: 626, startPoint y: 377, endPoint x: 795, endPoint y: 391, distance: 169.2
click at [795, 391] on div "Номер накладной 20 4512 6871 4997   Статус отправления На пути к получателю Пол…" at bounding box center [651, 371] width 316 height 158
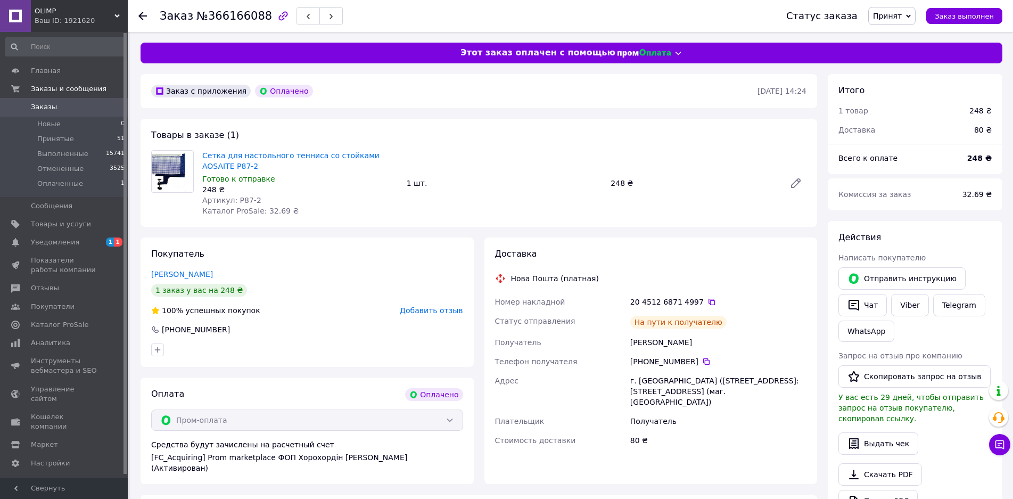
copy div "Адрес г. [GEOGRAPHIC_DATA] ([STREET_ADDRESS]: [STREET_ADDRESS] (маг. [GEOGRAPHI…"
click at [708, 300] on icon at bounding box center [711, 302] width 6 height 6
drag, startPoint x: 202, startPoint y: 148, endPoint x: 231, endPoint y: 168, distance: 35.4
click at [231, 168] on div "Сетка для настольного тенниса со стойками AOSAITE P87-2 Готово к отправке 248 ₴…" at bounding box center [300, 183] width 204 height 70
copy link "Сетка для настольного тенниса со стойками AOSAITE P87-2"
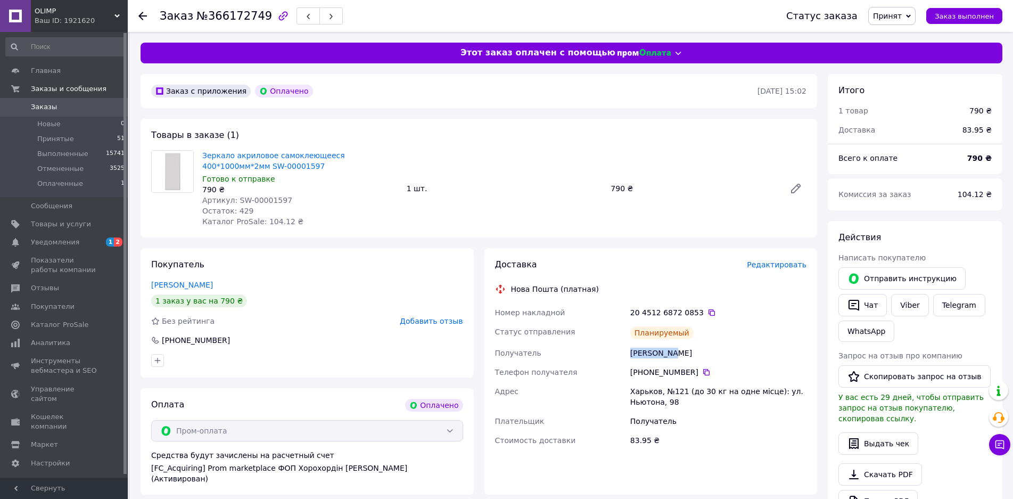
drag, startPoint x: 618, startPoint y: 351, endPoint x: 674, endPoint y: 352, distance: 56.4
click at [726, 352] on div "Номер накладной 20 4512 6872 0853   Статус отправления Планируемый Получатель Б…" at bounding box center [651, 376] width 316 height 147
copy div "Получатель Бурлуцька Світлана"
click at [702, 369] on icon at bounding box center [706, 372] width 9 height 9
drag, startPoint x: 631, startPoint y: 391, endPoint x: 683, endPoint y: 401, distance: 53.7
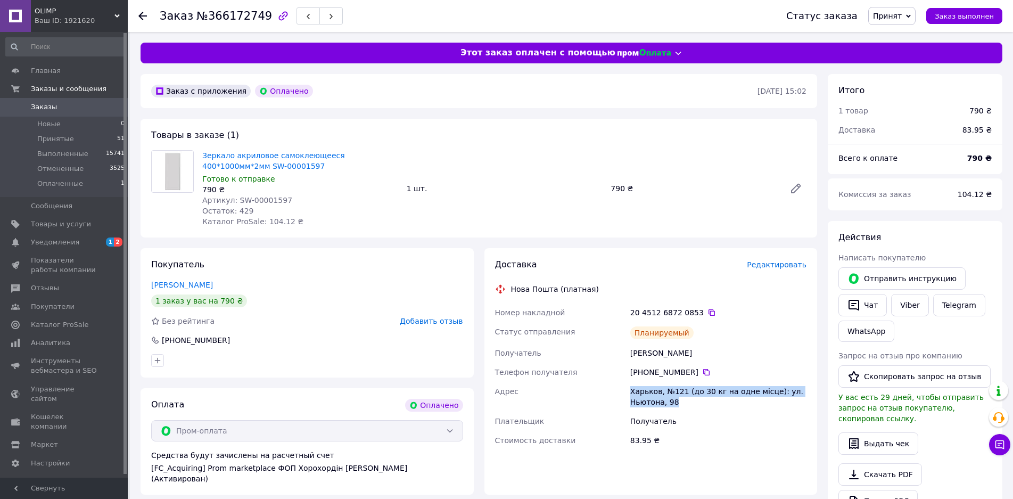
click at [683, 401] on div "Харьков, №121 (до 30 кг на одне місце): ул. Ньютона, 98" at bounding box center [718, 397] width 180 height 30
copy div "Харьков, №121 (до 30 кг на одне місце): ул. Ньютона, 98"
click at [707, 312] on icon at bounding box center [711, 312] width 9 height 9
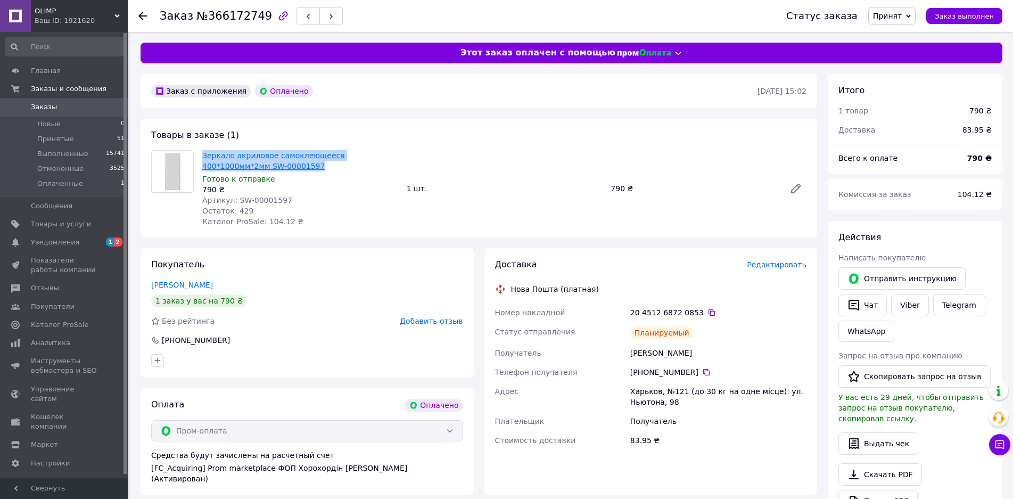
drag, startPoint x: 203, startPoint y: 152, endPoint x: 276, endPoint y: 155, distance: 72.4
click at [263, 161] on div "Зеркало акриловое самоклеющееся 400*1000мм*2мм SW-00001597 Готово к отправке 79…" at bounding box center [300, 188] width 204 height 81
copy link "Зеркало акриловое самоклеющееся 400*1000мм*2мм SW-00001597"
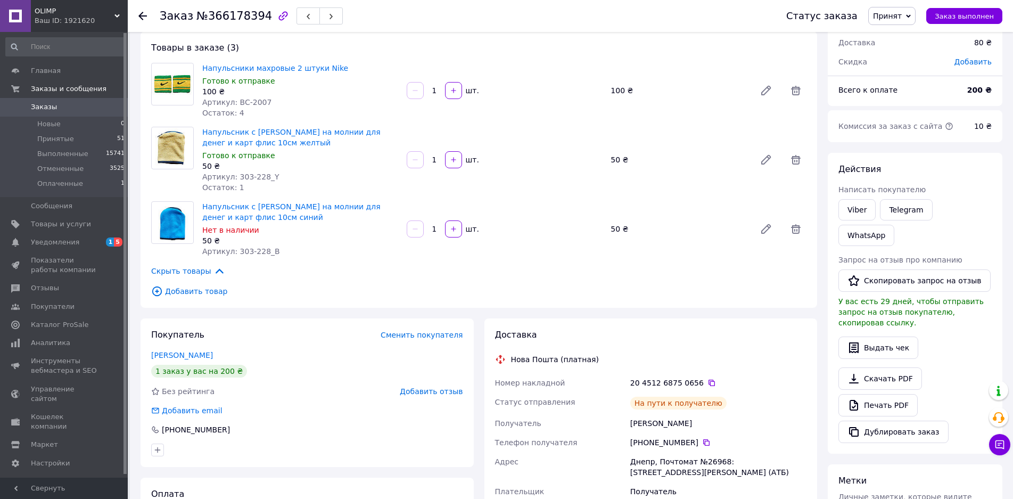
scroll to position [213, 0]
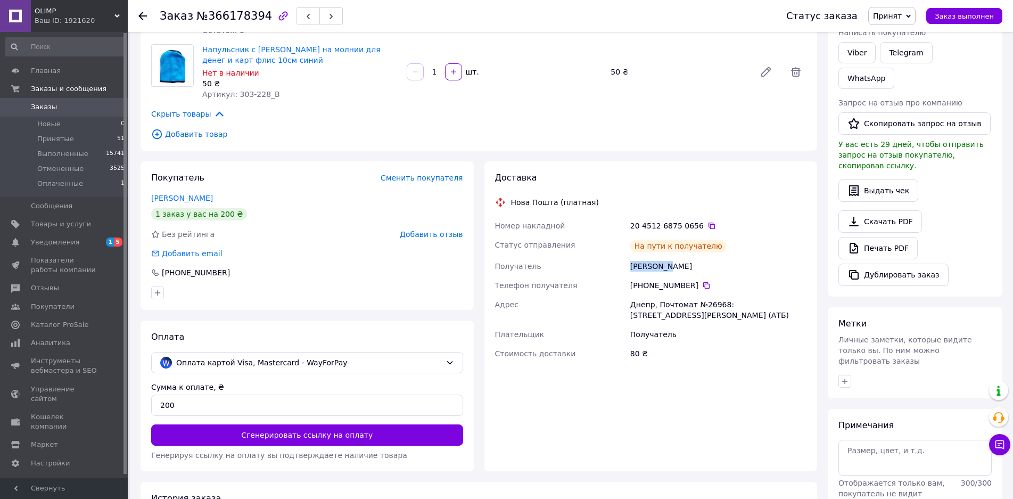
drag, startPoint x: 632, startPoint y: 265, endPoint x: 674, endPoint y: 266, distance: 42.6
click at [674, 266] on div "Номер накладной 20 4512 6875 0656   Статус отправления На пути к получателю Пол…" at bounding box center [651, 289] width 316 height 147
click at [702, 289] on icon at bounding box center [706, 285] width 9 height 9
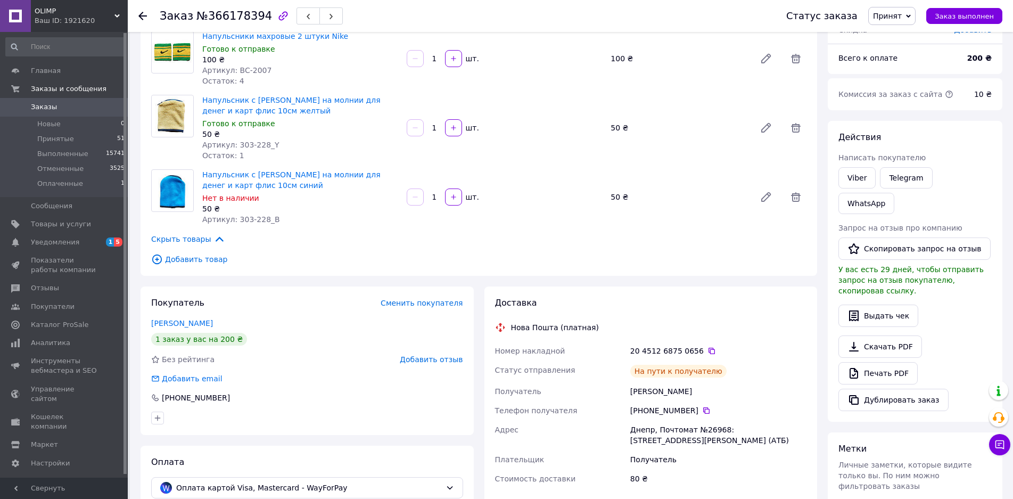
scroll to position [106, 0]
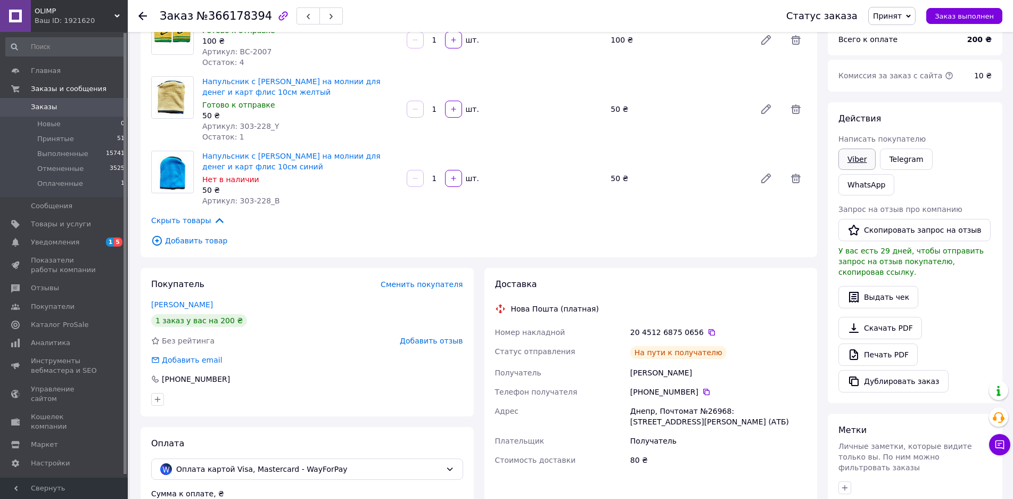
click at [849, 159] on link "Viber" at bounding box center [856, 158] width 37 height 21
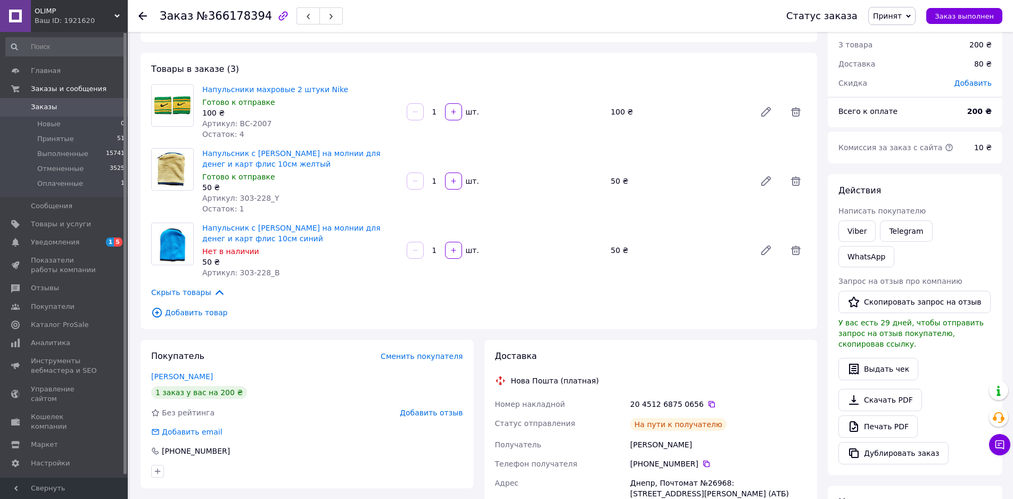
scroll to position [53, 0]
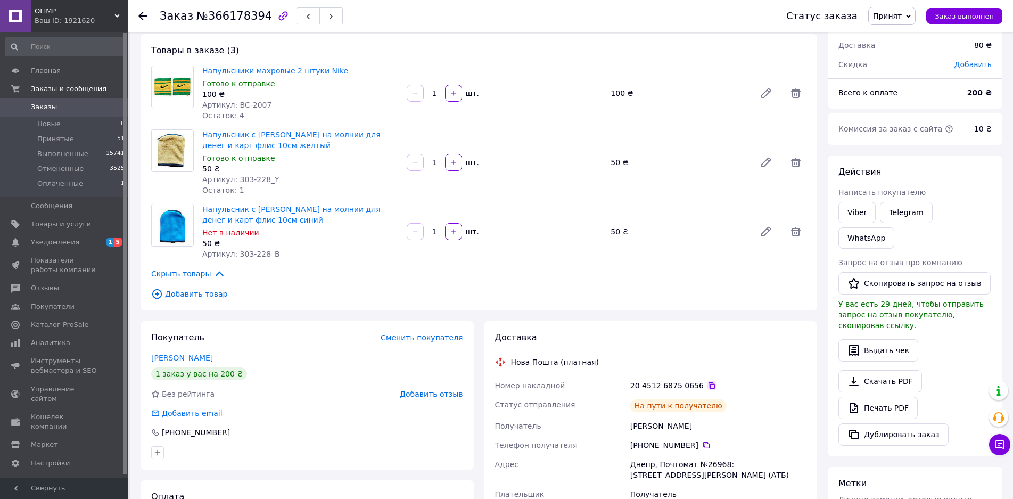
click at [708, 382] on icon at bounding box center [711, 385] width 6 height 6
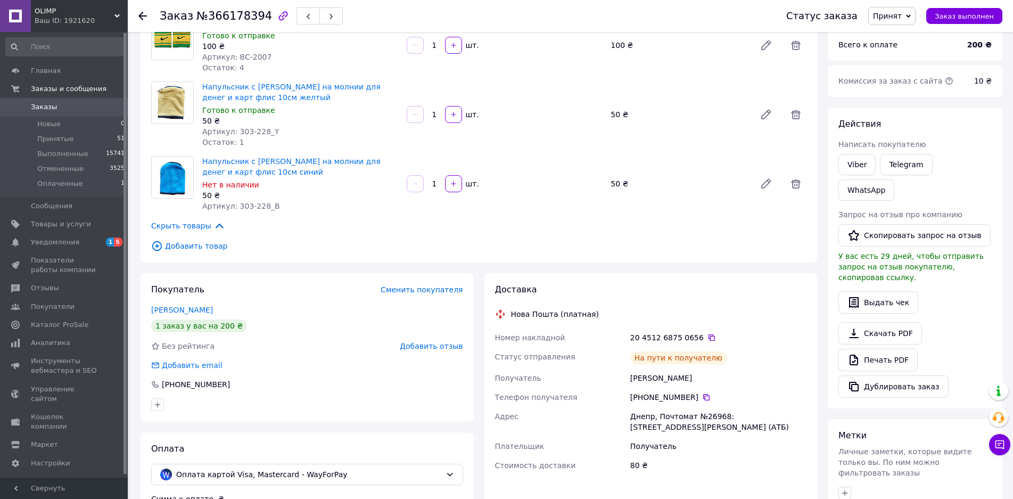
scroll to position [160, 0]
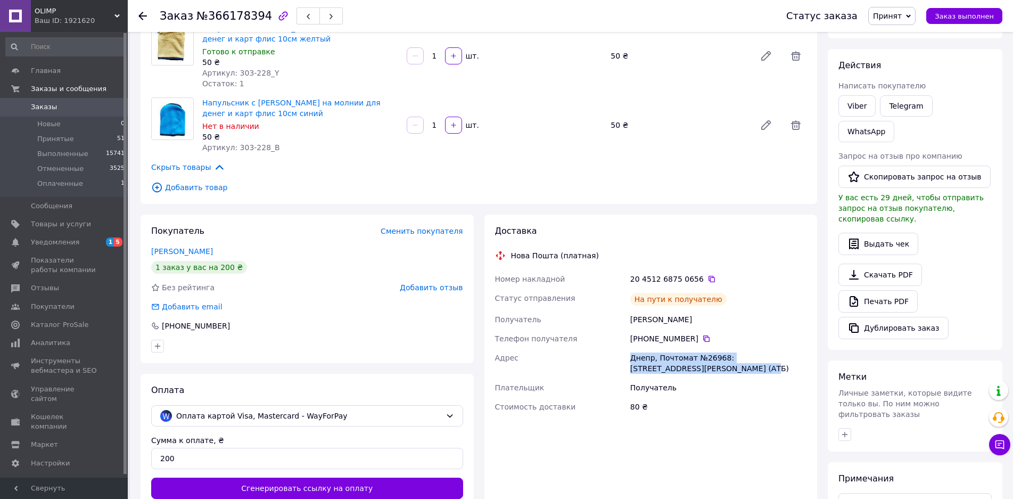
drag, startPoint x: 628, startPoint y: 353, endPoint x: 673, endPoint y: 359, distance: 45.6
click at [730, 370] on div "Днепр, Почтомат №26968: [STREET_ADDRESS][PERSON_NAME] (АТБ)" at bounding box center [718, 363] width 180 height 30
copy div "Днепр, Почтомат №26968: [STREET_ADDRESS][PERSON_NAME] (АТБ)"
click at [707, 277] on icon at bounding box center [711, 279] width 9 height 9
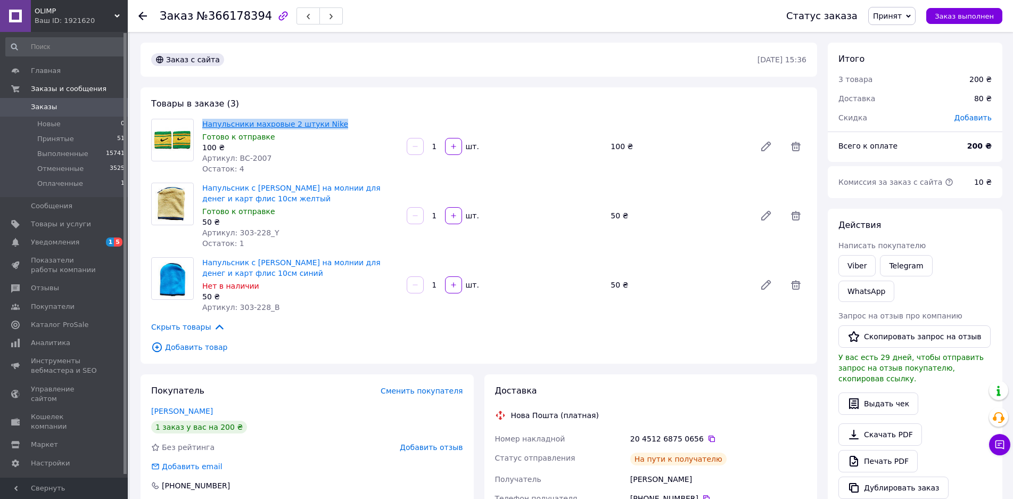
drag, startPoint x: 201, startPoint y: 116, endPoint x: 328, endPoint y: 119, distance: 127.2
click at [329, 117] on div "Напульсники махровые 2 штуки Nike Готово к отправке 100 ₴ Артикул: BC-2007 Оста…" at bounding box center [300, 147] width 204 height 60
copy link "Напульсники махровые 2 штуки Nike"
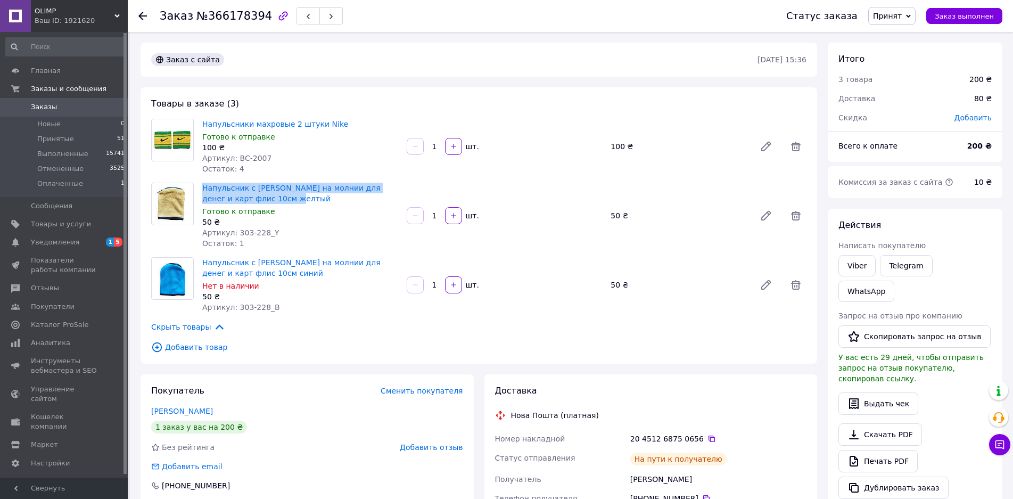
drag, startPoint x: 200, startPoint y: 185, endPoint x: 279, endPoint y: 195, distance: 79.5
click at [279, 195] on div "Напульсник с [PERSON_NAME] на молнии для денег и карт флис 10см желтый Готово к…" at bounding box center [300, 215] width 204 height 70
copy link "Напульсник с [PERSON_NAME] на молнии для денег и карт флис 10см желтый"
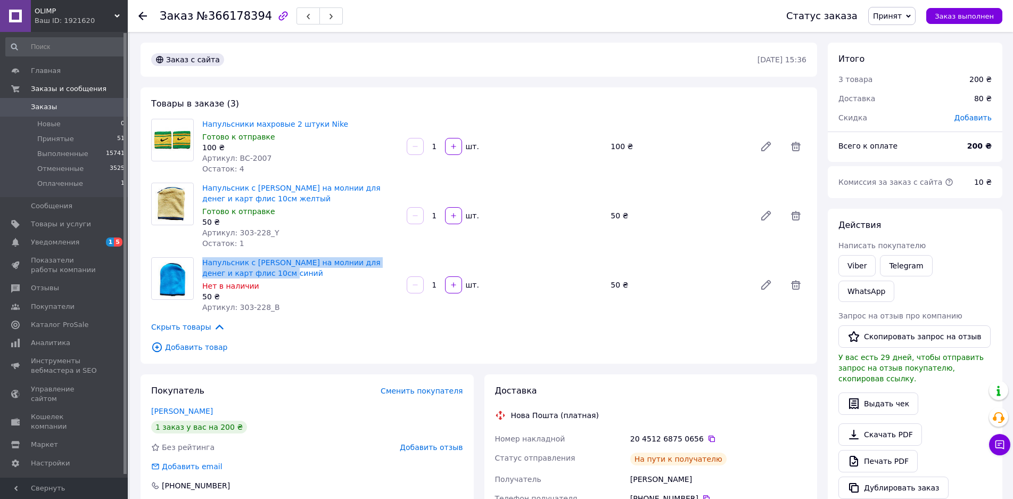
drag, startPoint x: 200, startPoint y: 259, endPoint x: 281, endPoint y: 277, distance: 83.0
click at [281, 277] on div "Напульсник с [PERSON_NAME] на молнии для денег и карт флис 10см синий Нет в нал…" at bounding box center [300, 285] width 204 height 60
copy link "Напульсник с [PERSON_NAME] на молнии для денег и карт флис 10см синий"
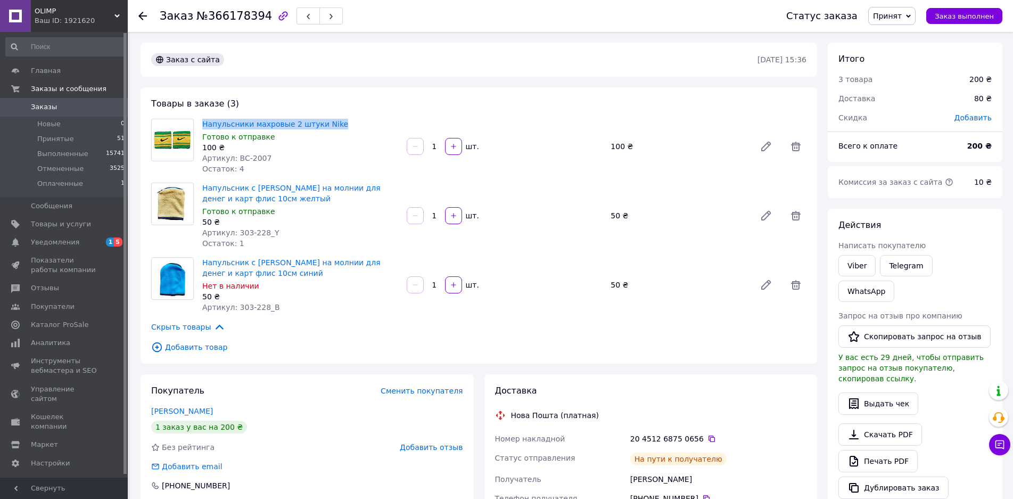
drag, startPoint x: 198, startPoint y: 120, endPoint x: 333, endPoint y: 119, distance: 134.6
click at [333, 119] on div "Напульсники махровые 2 штуки Nike Готово к отправке 100 ₴ Артикул: BC-2007 Оста…" at bounding box center [300, 147] width 204 height 60
copy link "Напульсники махровые 2 штуки Nike"
